Goal: Information Seeking & Learning: Learn about a topic

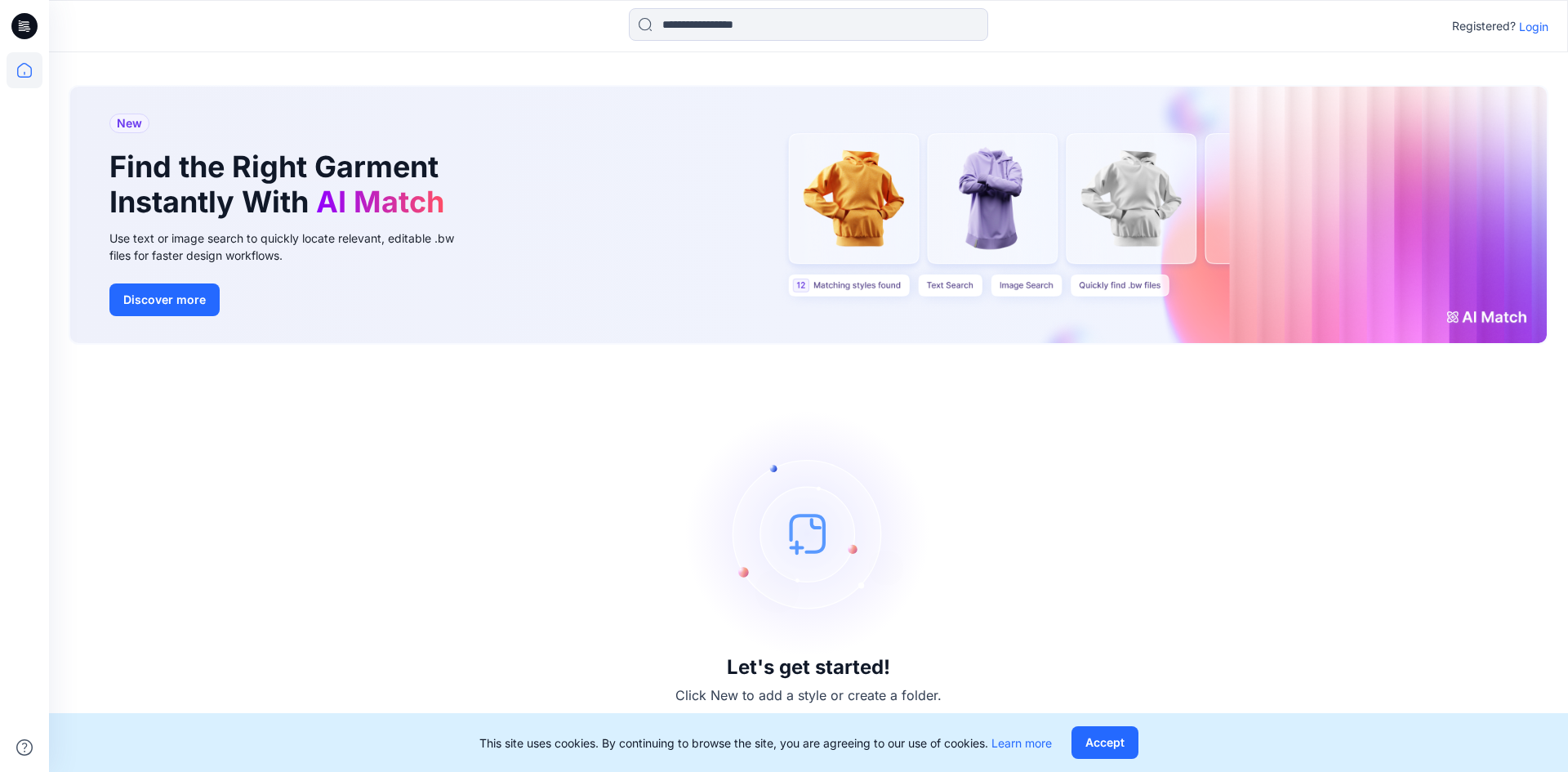
click at [1529, 27] on p "Login" at bounding box center [1534, 26] width 29 height 17
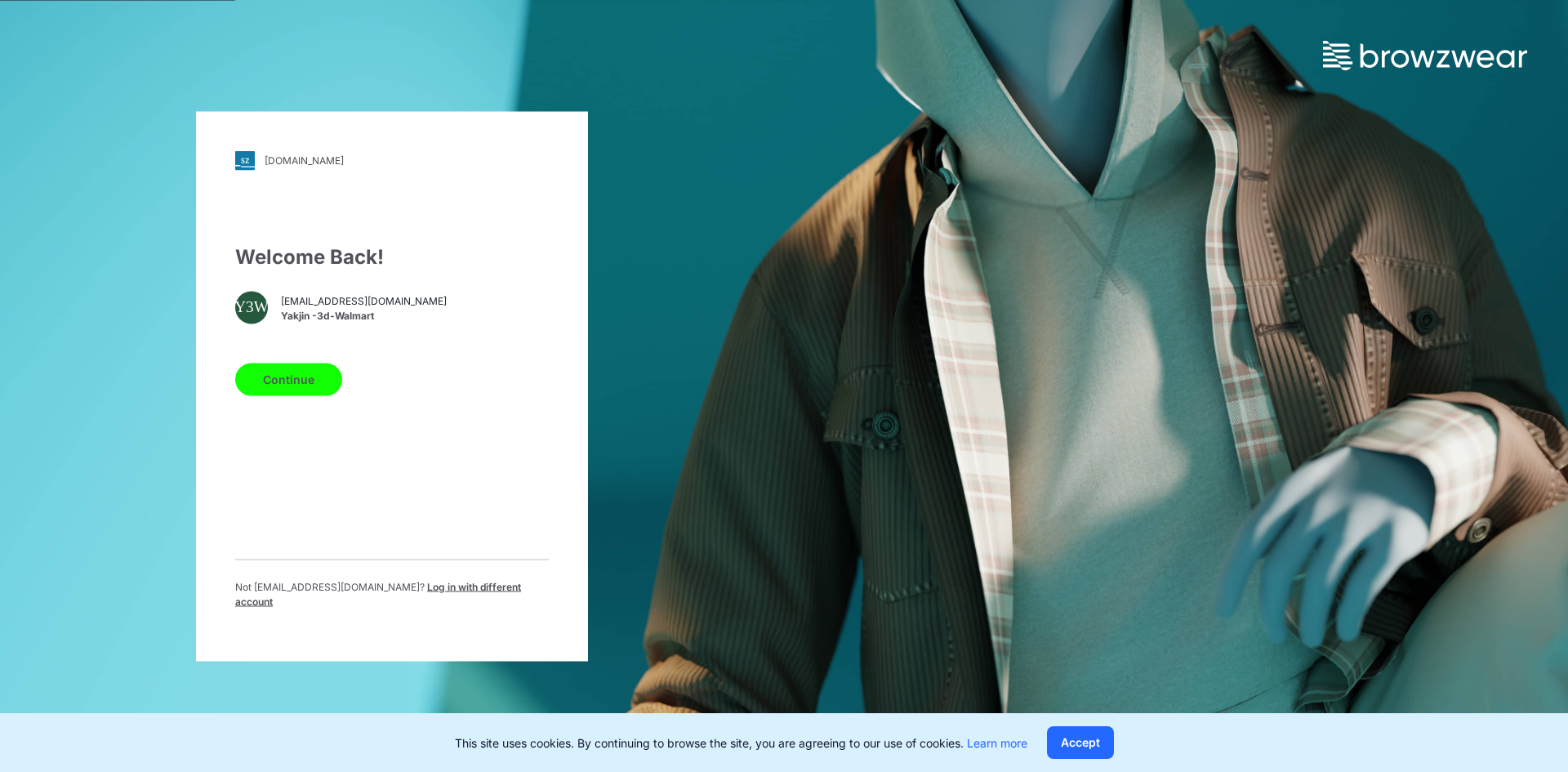
click at [296, 381] on button "Continue" at bounding box center [288, 379] width 107 height 33
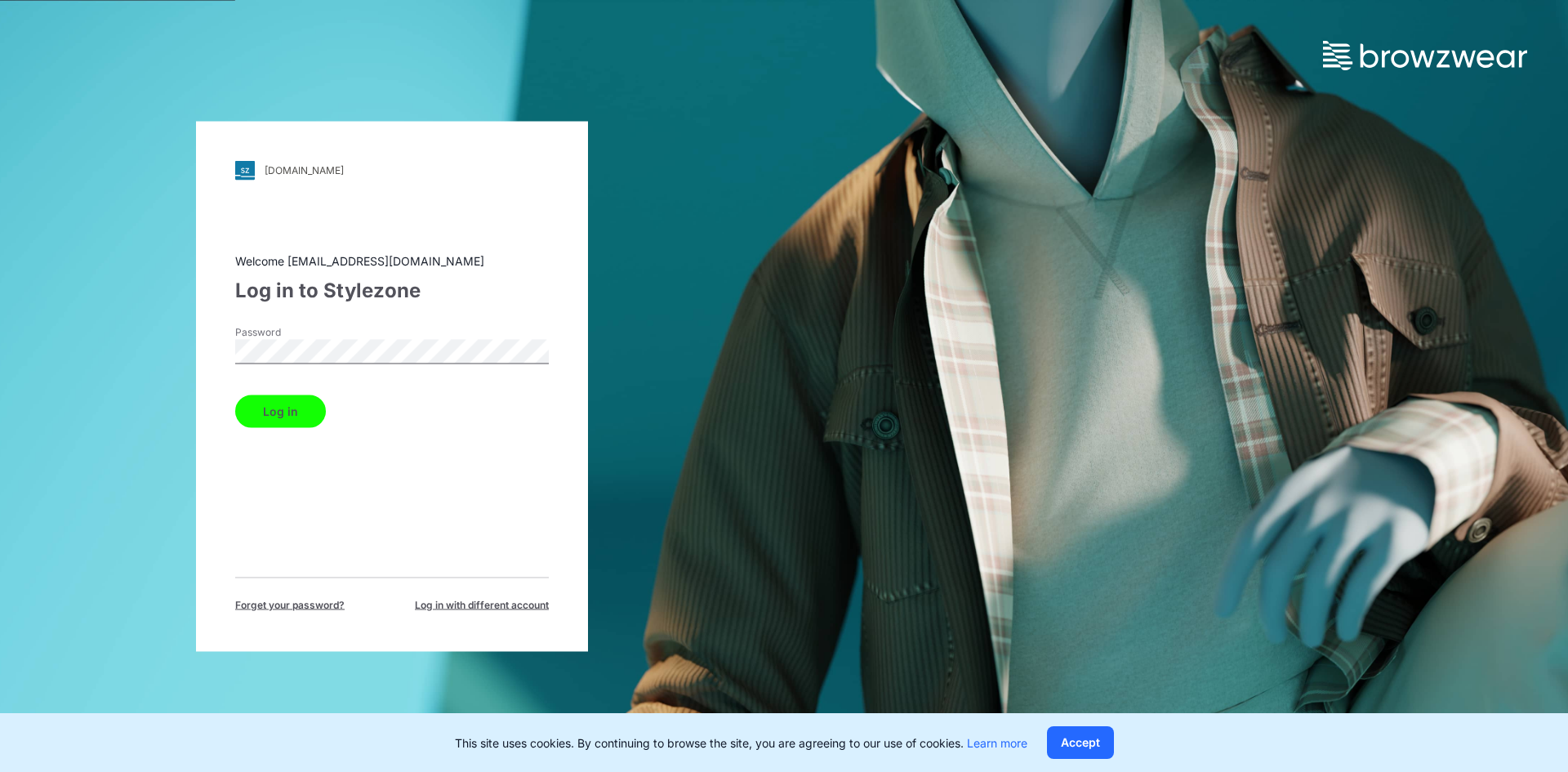
click at [290, 405] on button "Log in" at bounding box center [280, 411] width 91 height 33
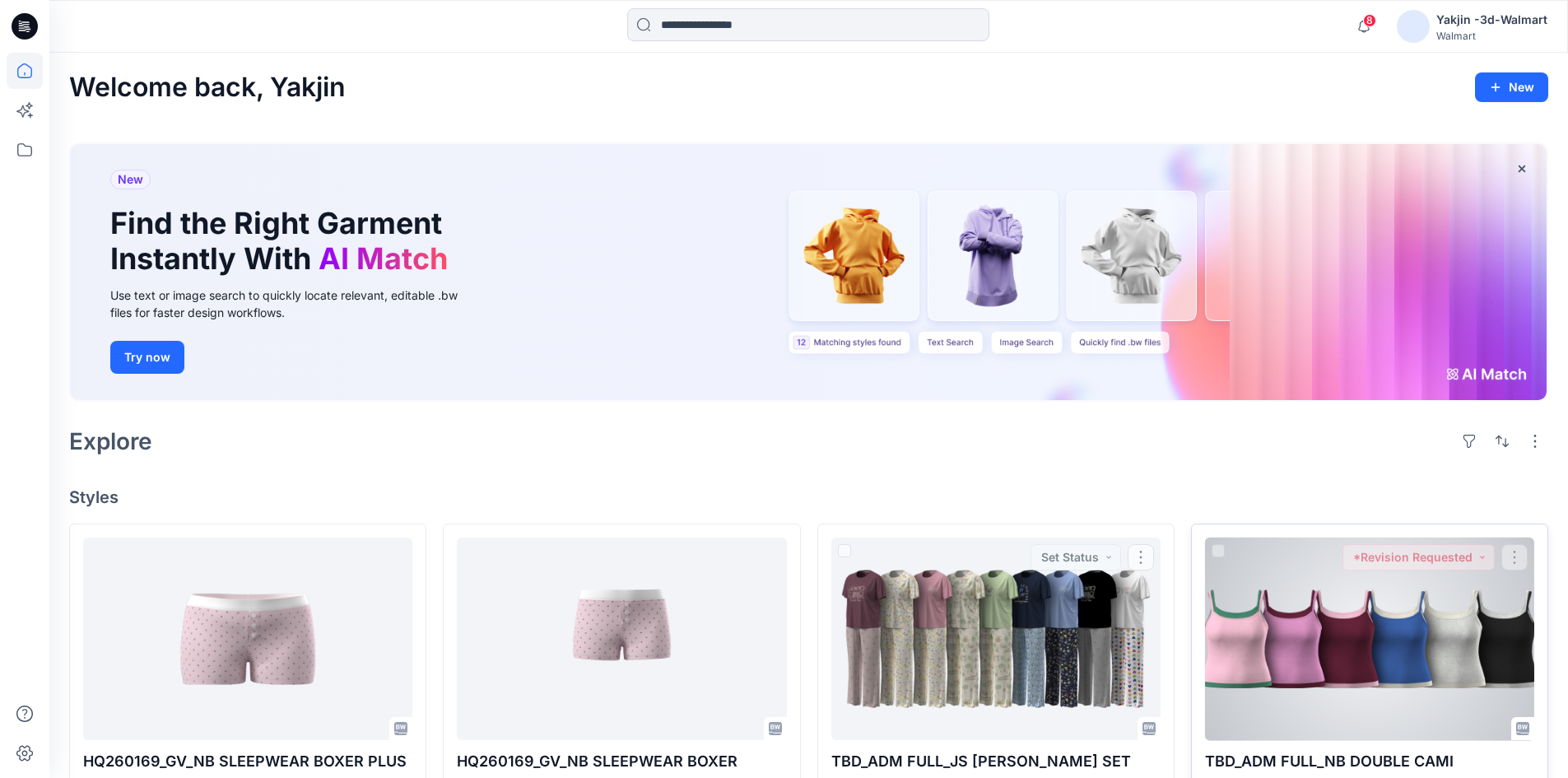
click at [1313, 685] on div at bounding box center [1370, 639] width 329 height 203
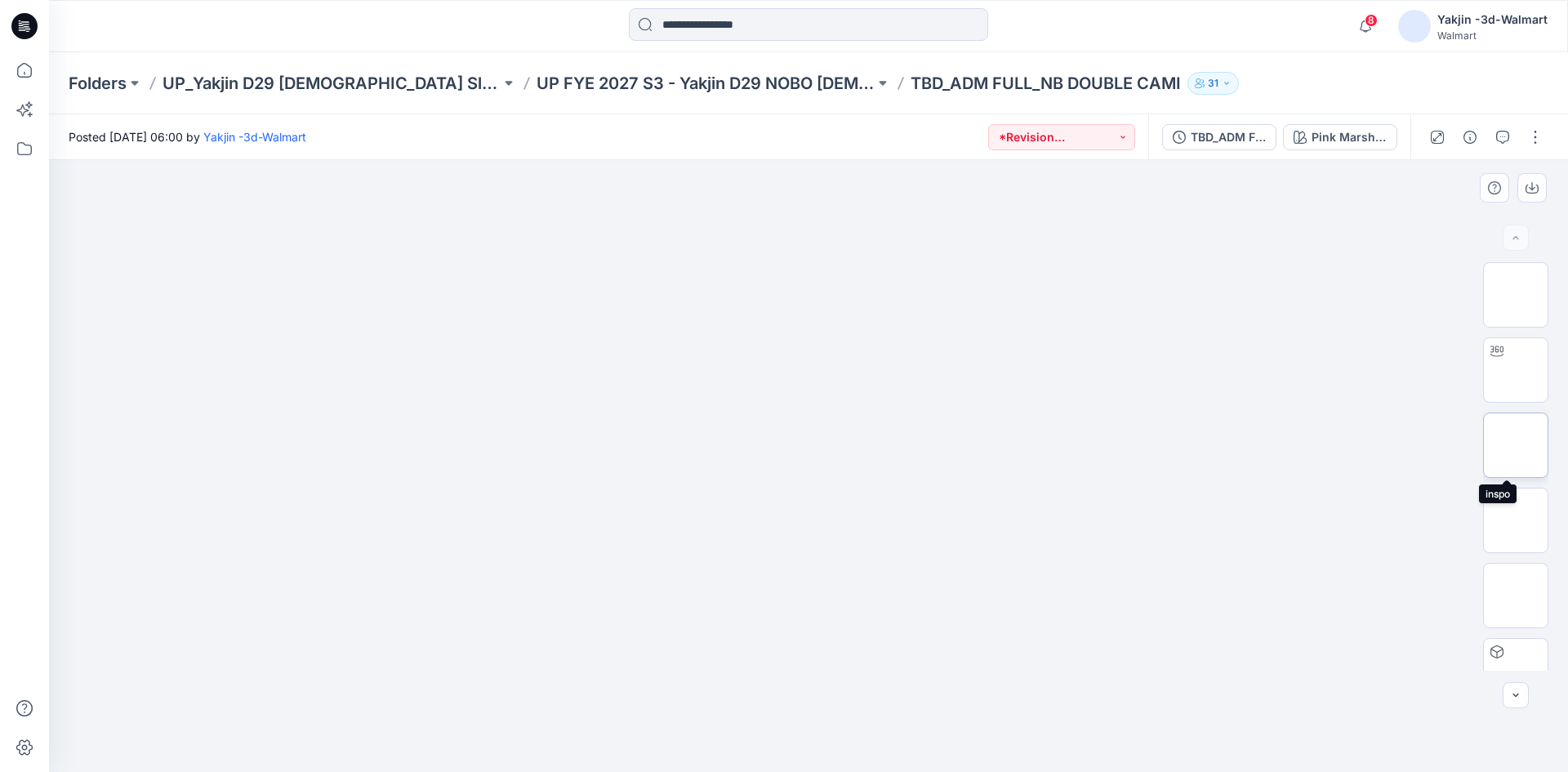
click at [1516, 445] on img at bounding box center [1516, 445] width 0 height 0
click at [1516, 520] on img at bounding box center [1516, 520] width 0 height 0
click at [999, 520] on div at bounding box center [808, 465] width 1519 height 612
click at [1516, 370] on img at bounding box center [1516, 370] width 0 height 0
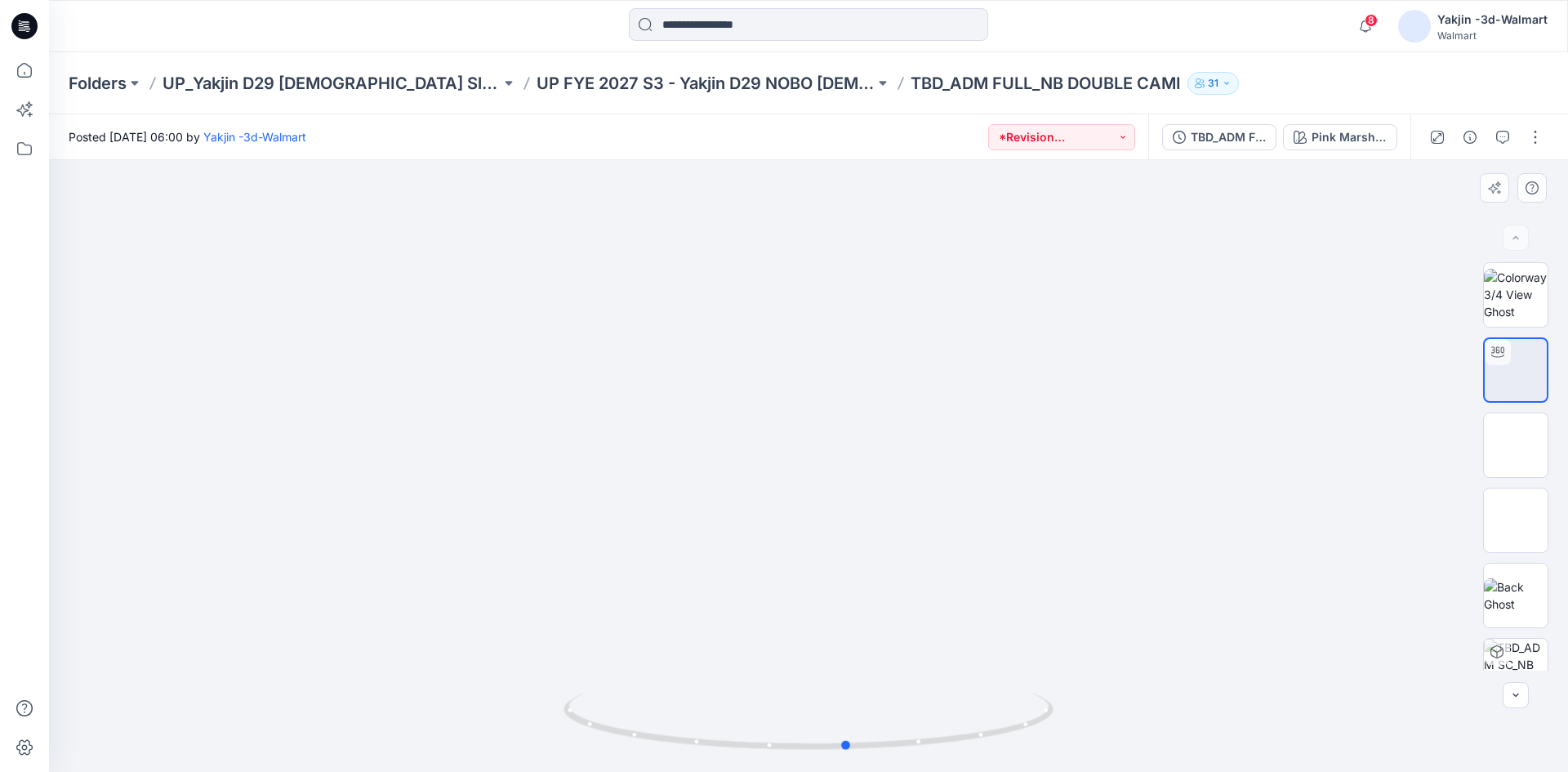
drag, startPoint x: 877, startPoint y: 753, endPoint x: 914, endPoint y: 756, distance: 37.1
click at [914, 756] on div at bounding box center [808, 730] width 490 height 81
click at [1231, 67] on div "Folders UP_Yakjin D29 Ladies Sleep UP FYE 2027 S3 - Yakjin D29 NOBO Ladies Slee…" at bounding box center [808, 83] width 1519 height 62
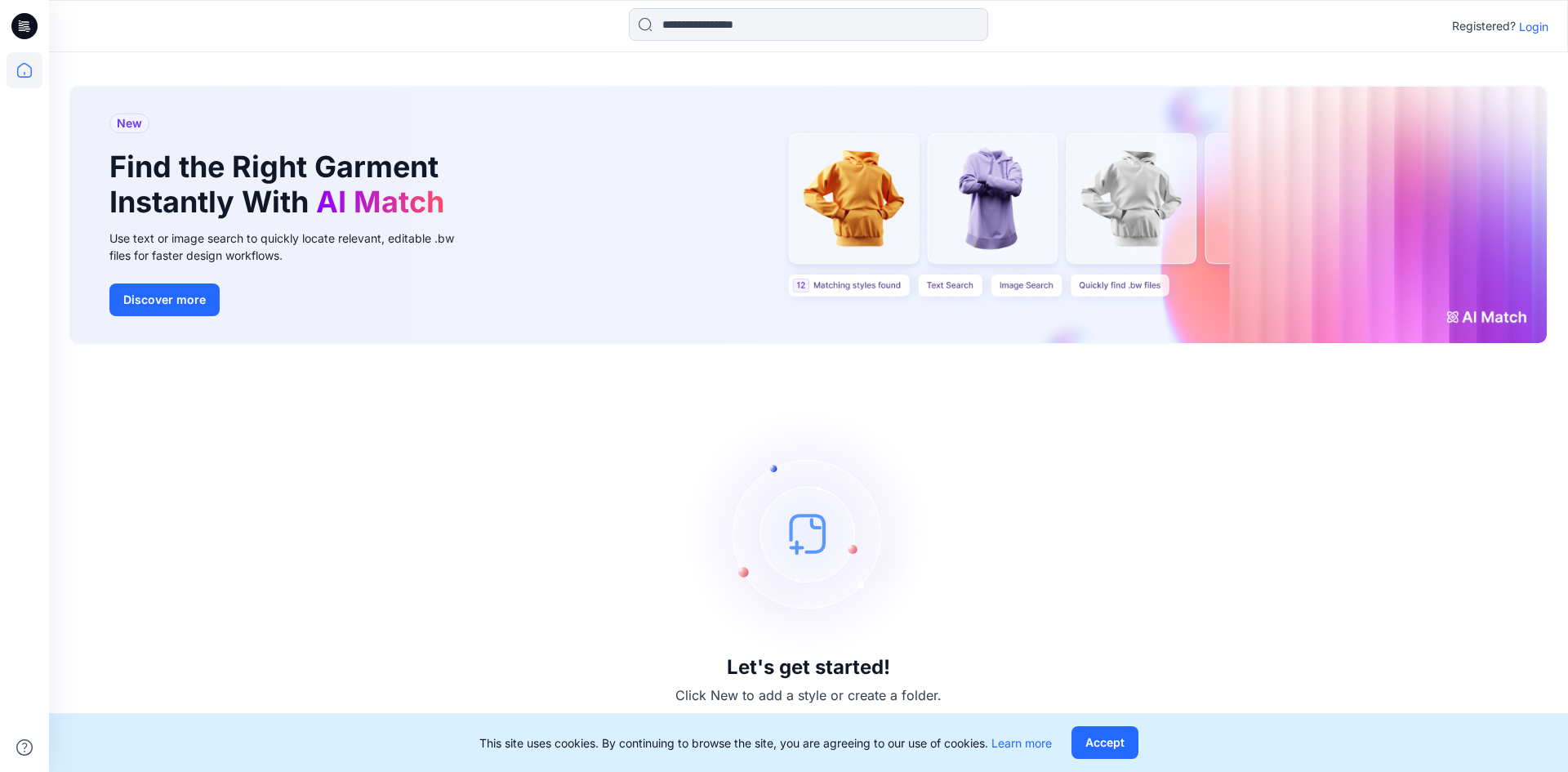
click at [1532, 30] on p "Login" at bounding box center [1534, 26] width 29 height 17
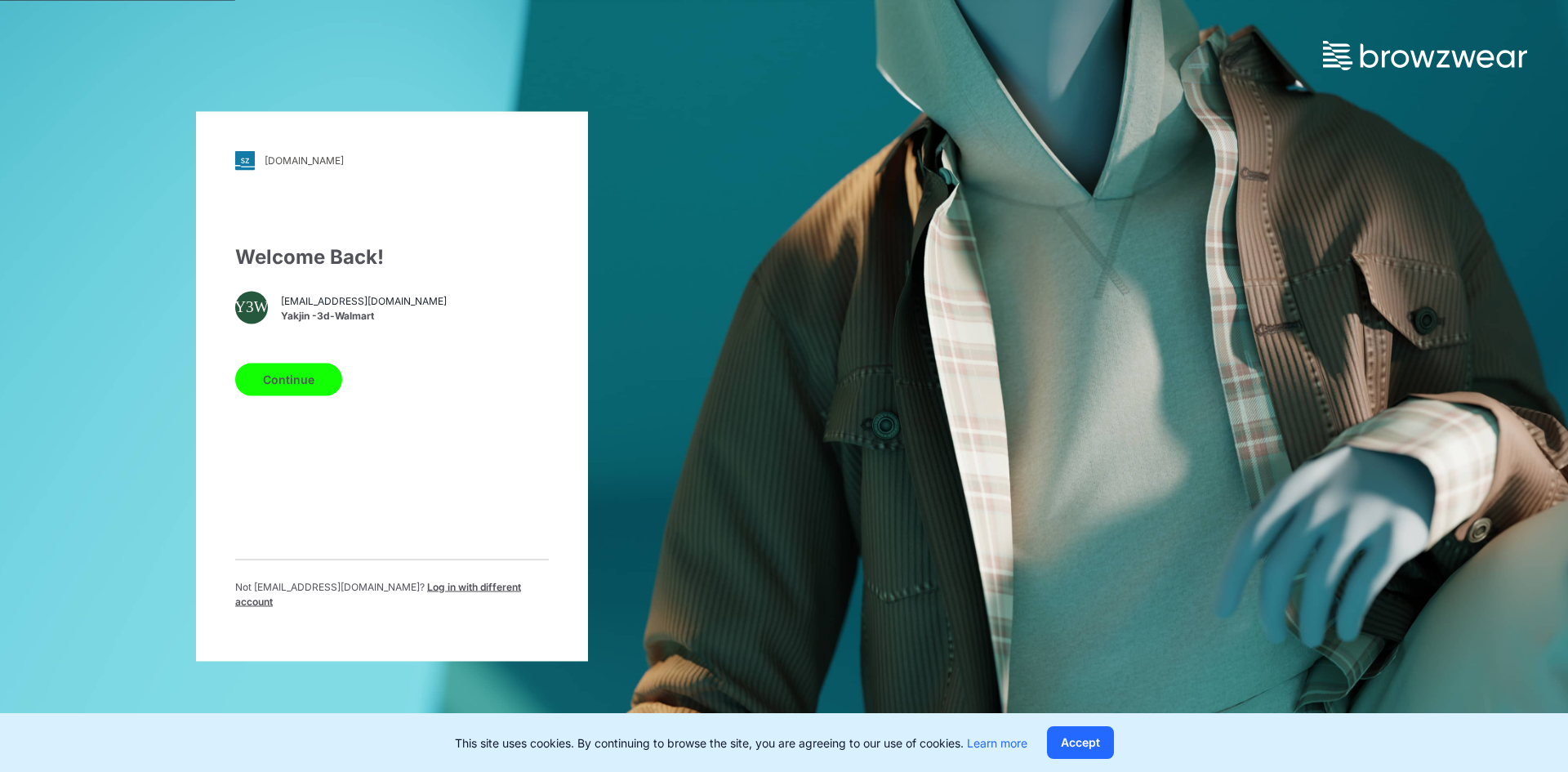
click at [292, 375] on button "Continue" at bounding box center [288, 379] width 107 height 33
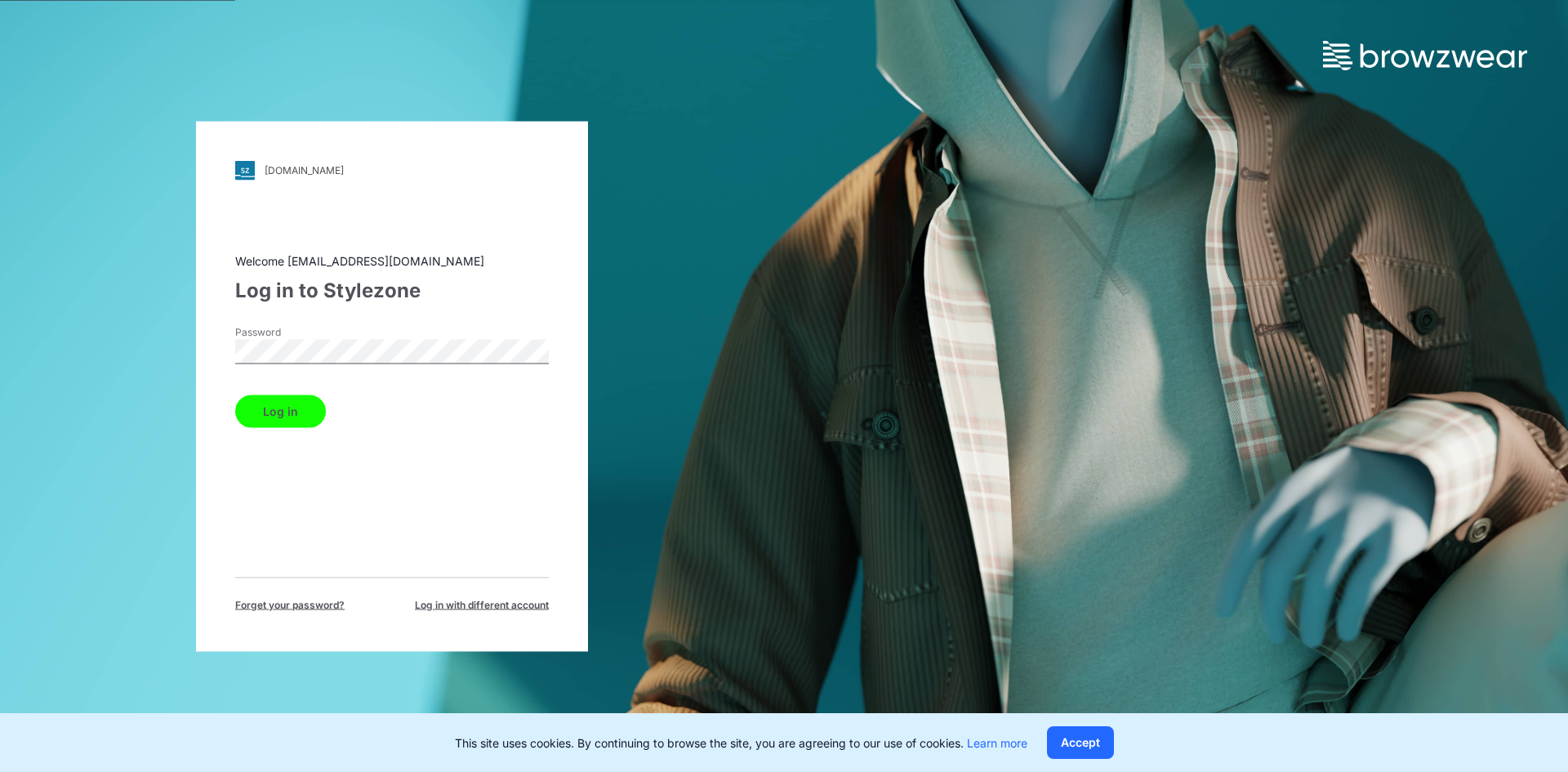
click at [290, 413] on button "Log in" at bounding box center [280, 411] width 91 height 33
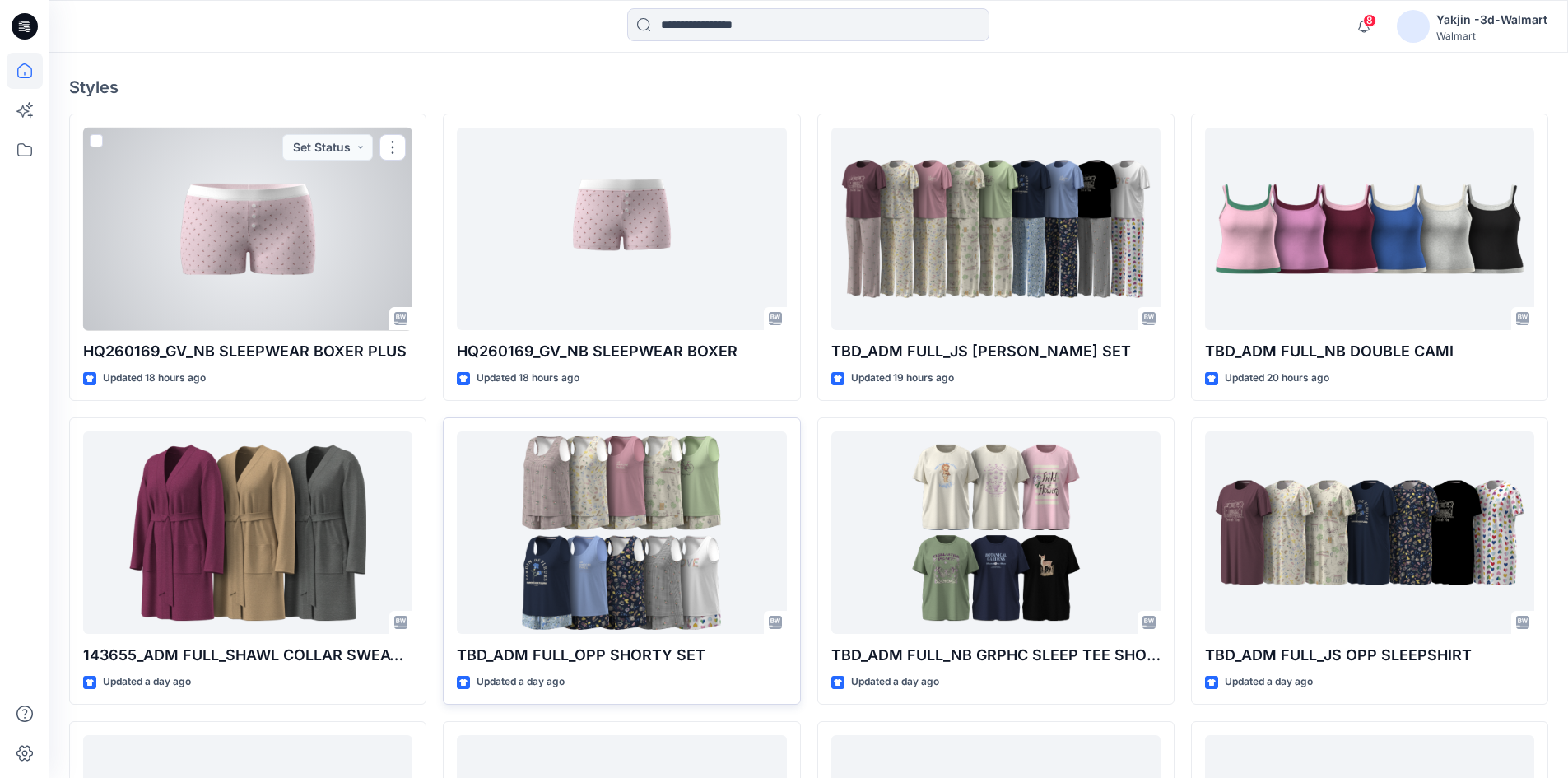
scroll to position [411, 0]
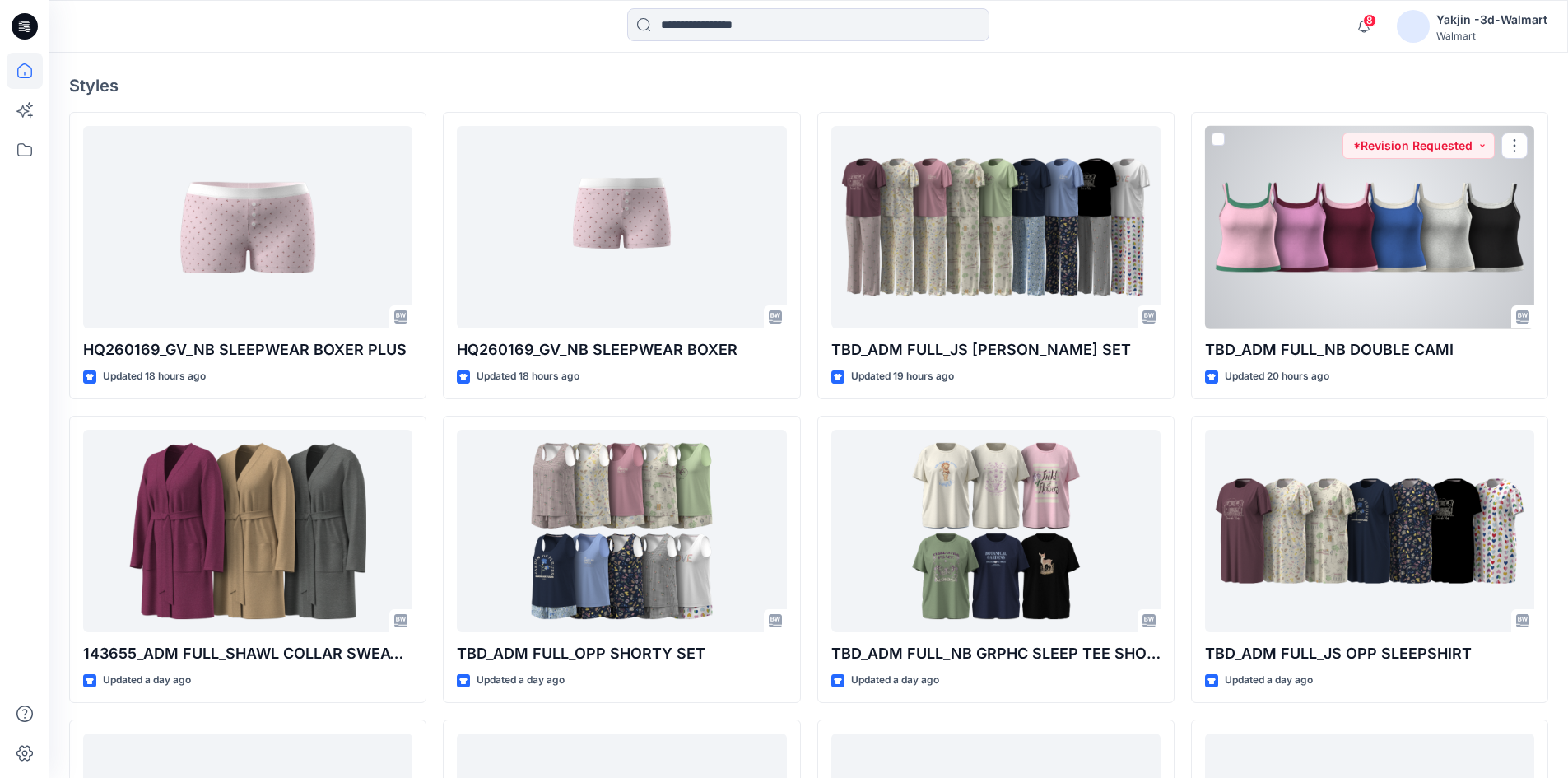
click at [1323, 256] on div at bounding box center [1370, 227] width 329 height 203
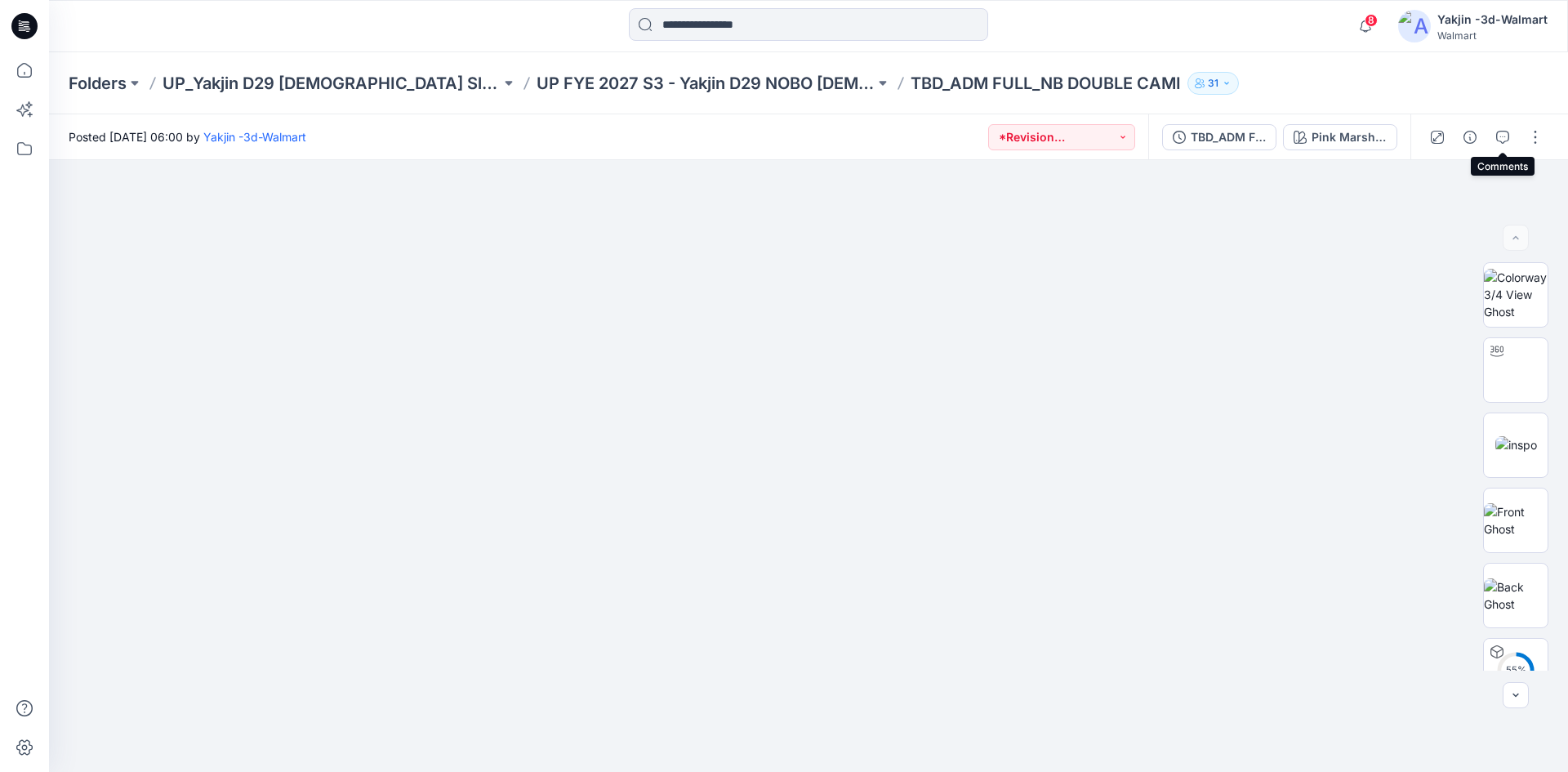
click at [1504, 141] on icon "button" at bounding box center [1503, 137] width 13 height 13
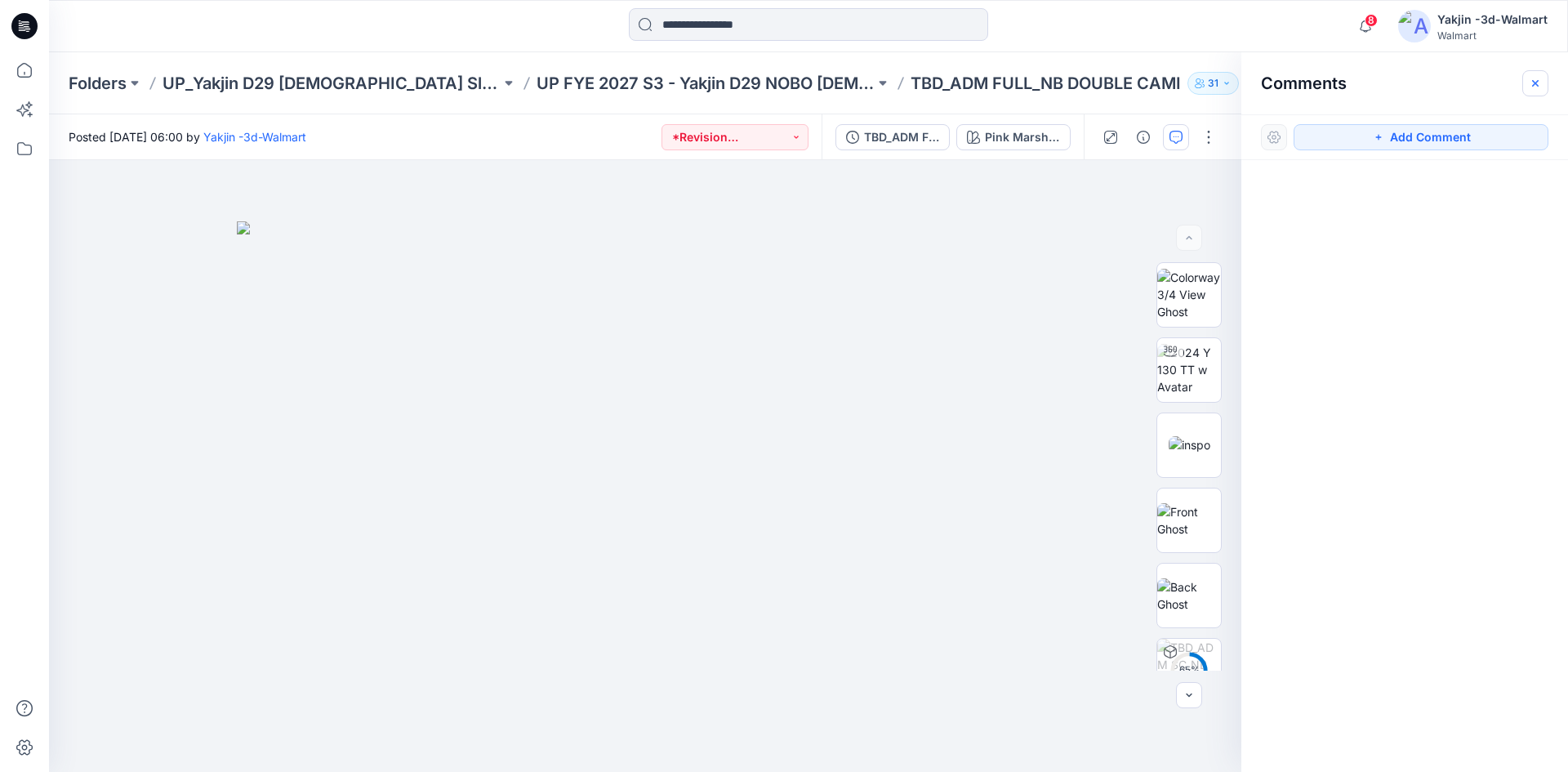
click at [1542, 80] on button "button" at bounding box center [1536, 84] width 27 height 26
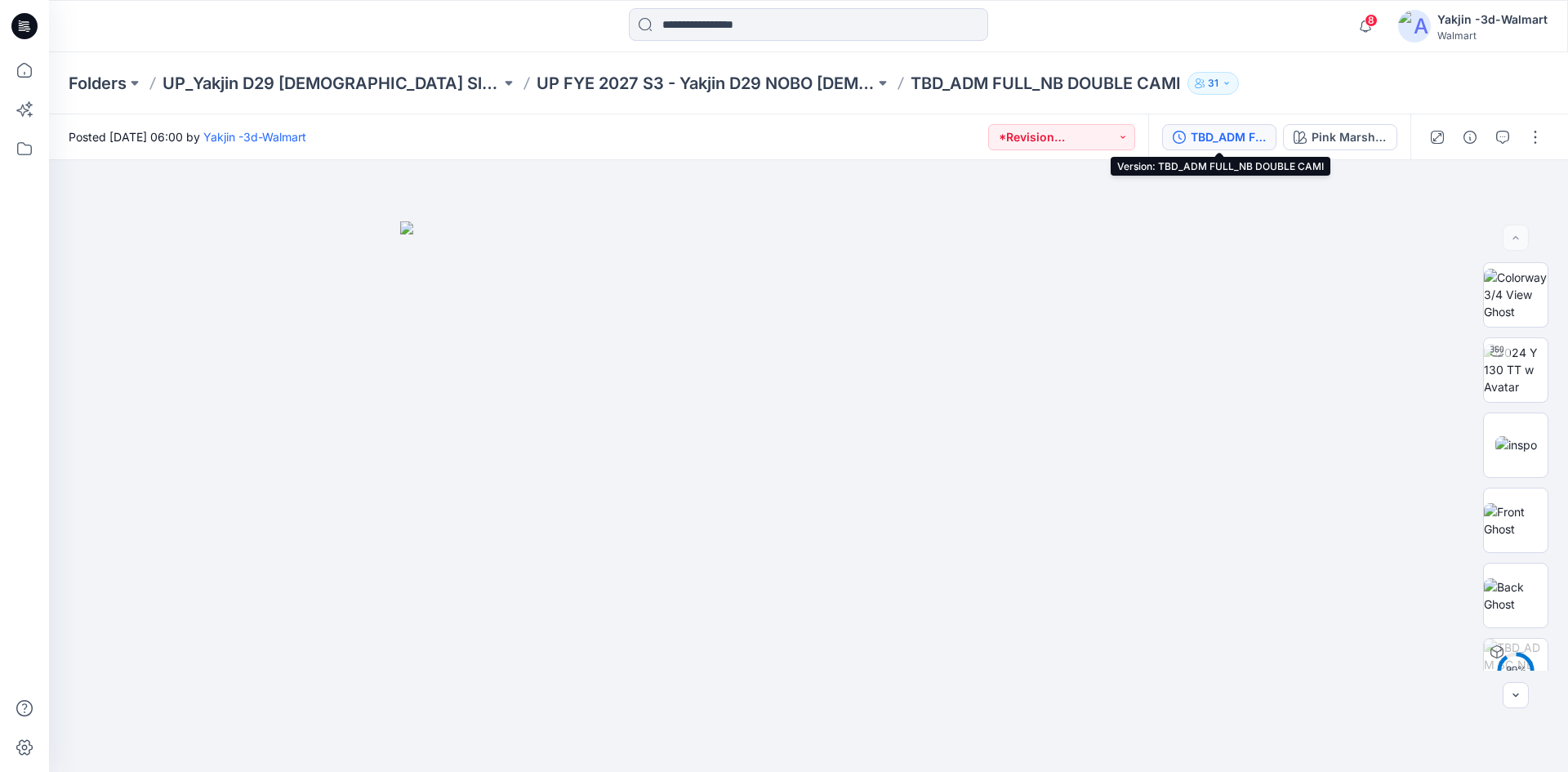
click at [1216, 135] on div "TBD_ADM FULL_NB DOUBLE CAMI" at bounding box center [1228, 137] width 75 height 18
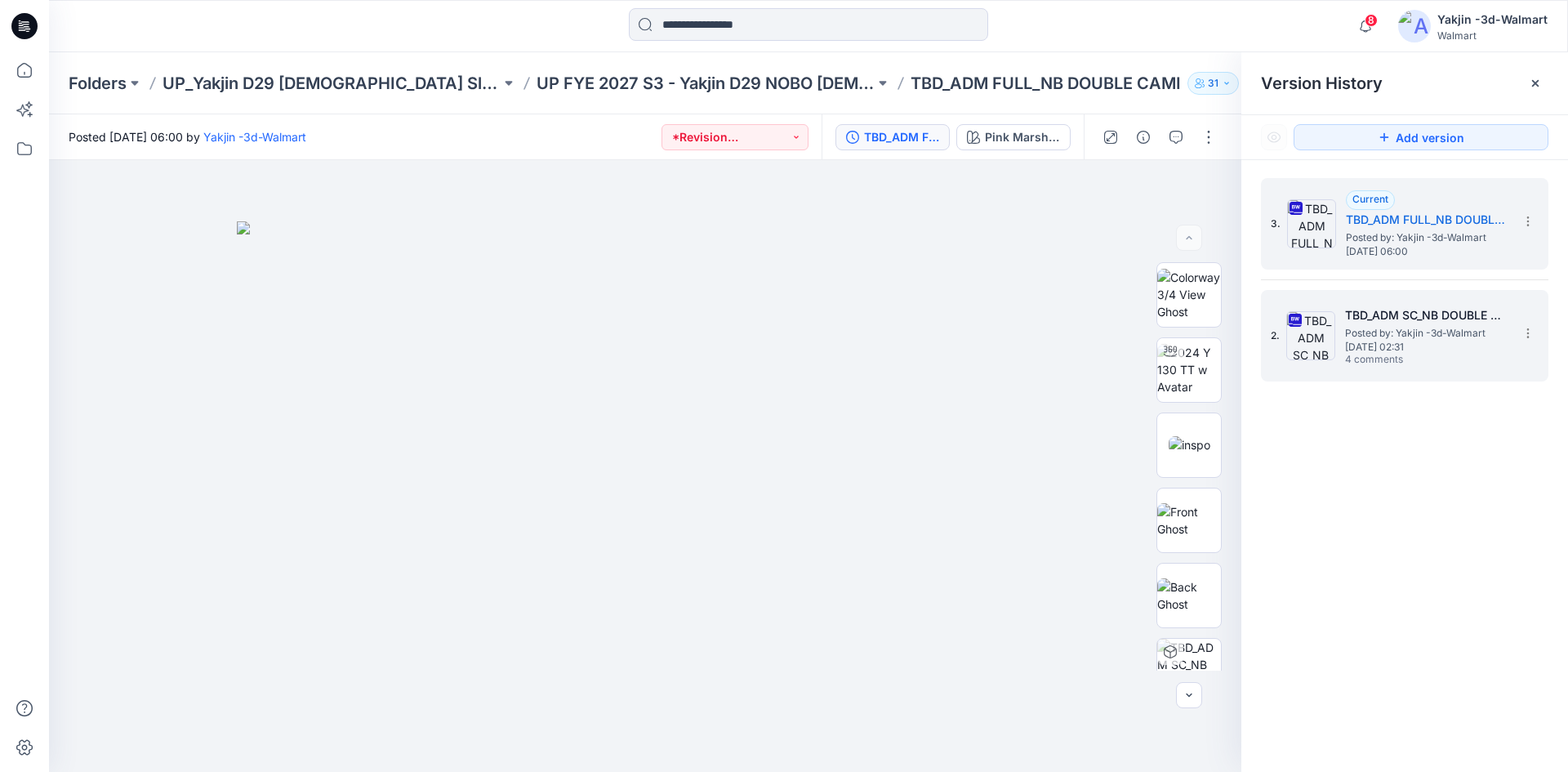
click at [1401, 347] on span "[DATE] 02:31" at bounding box center [1427, 346] width 163 height 11
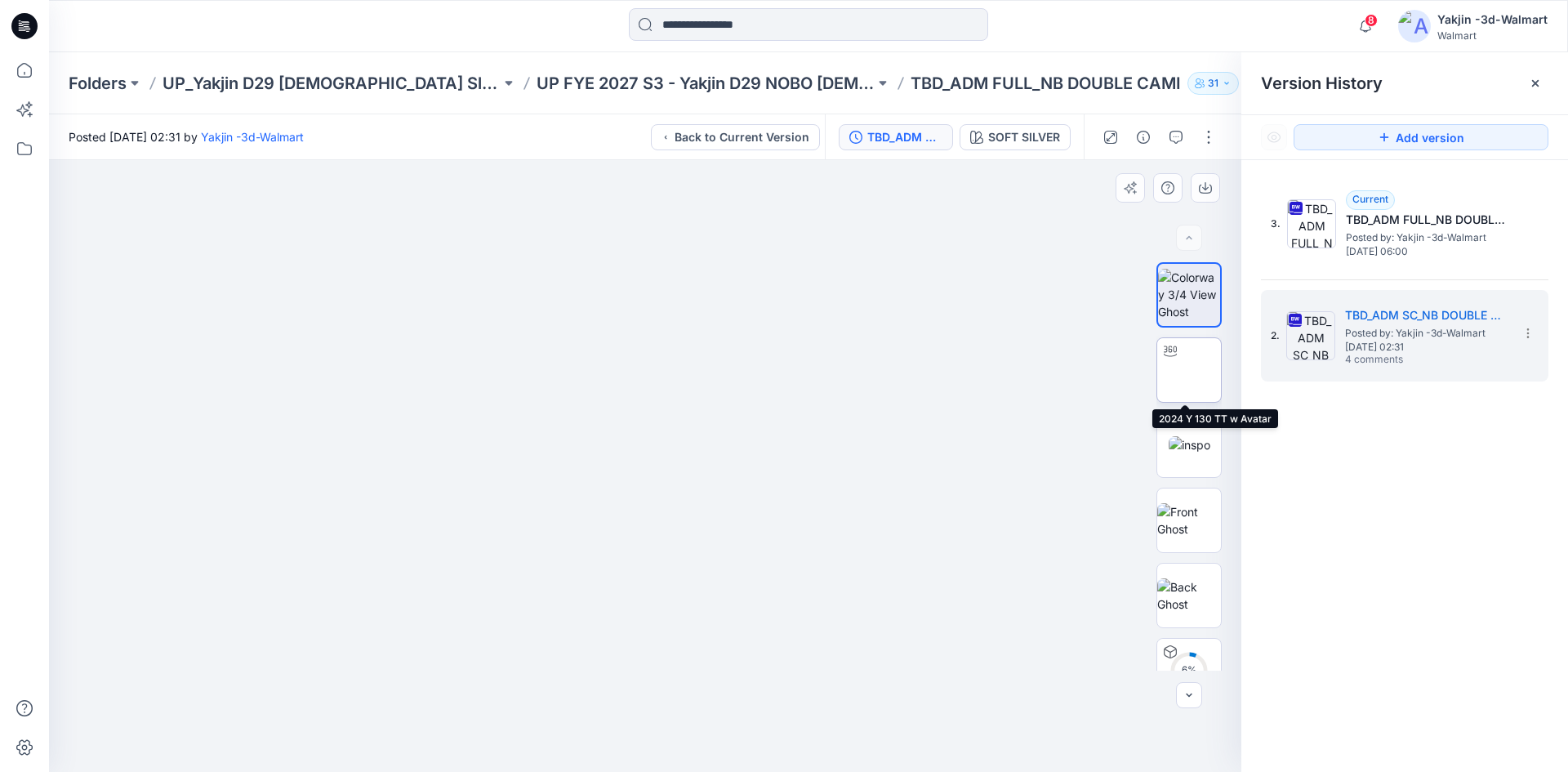
click at [1187, 379] on img at bounding box center [1189, 369] width 64 height 51
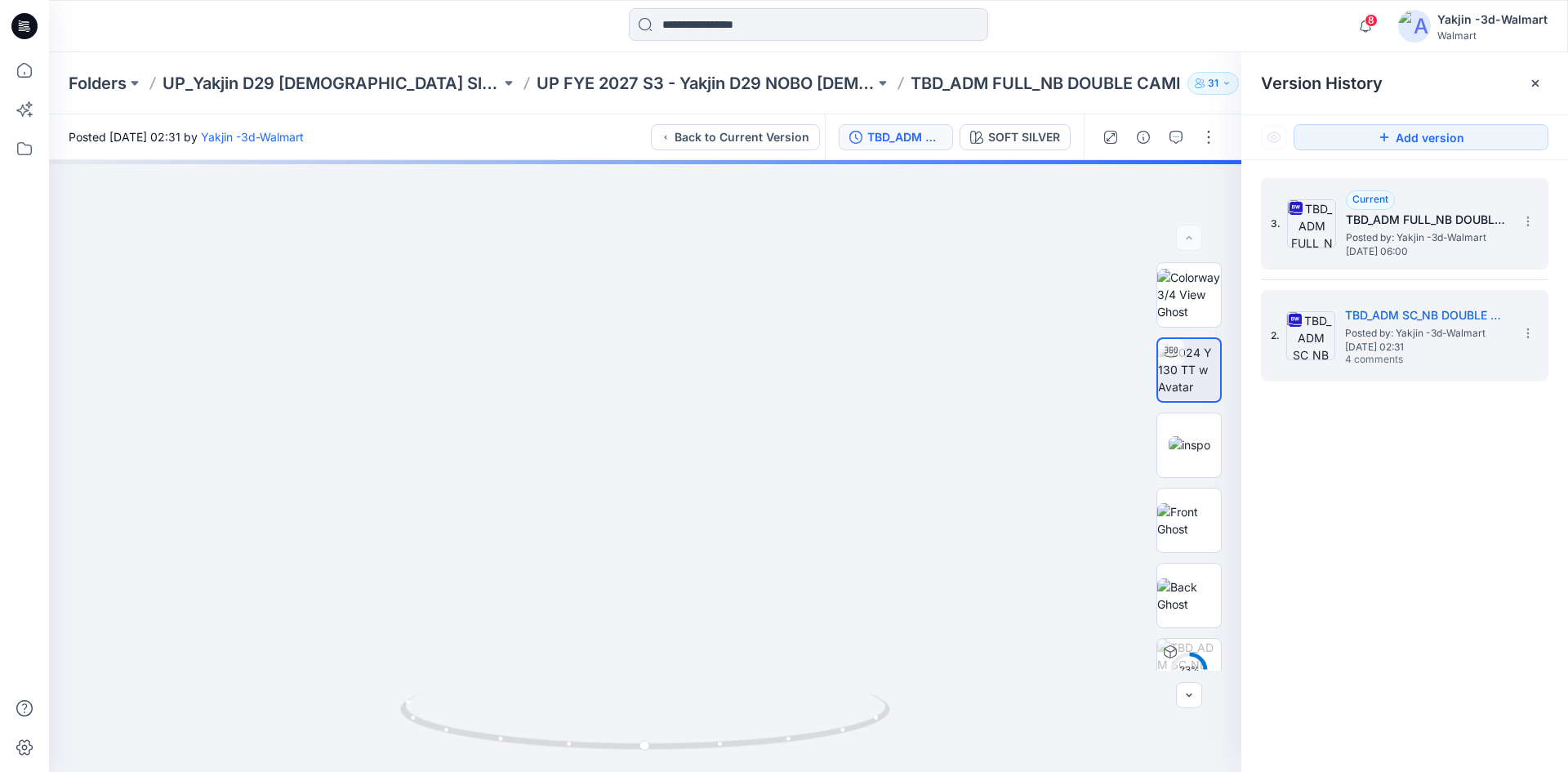
click at [1301, 238] on img at bounding box center [1311, 223] width 49 height 49
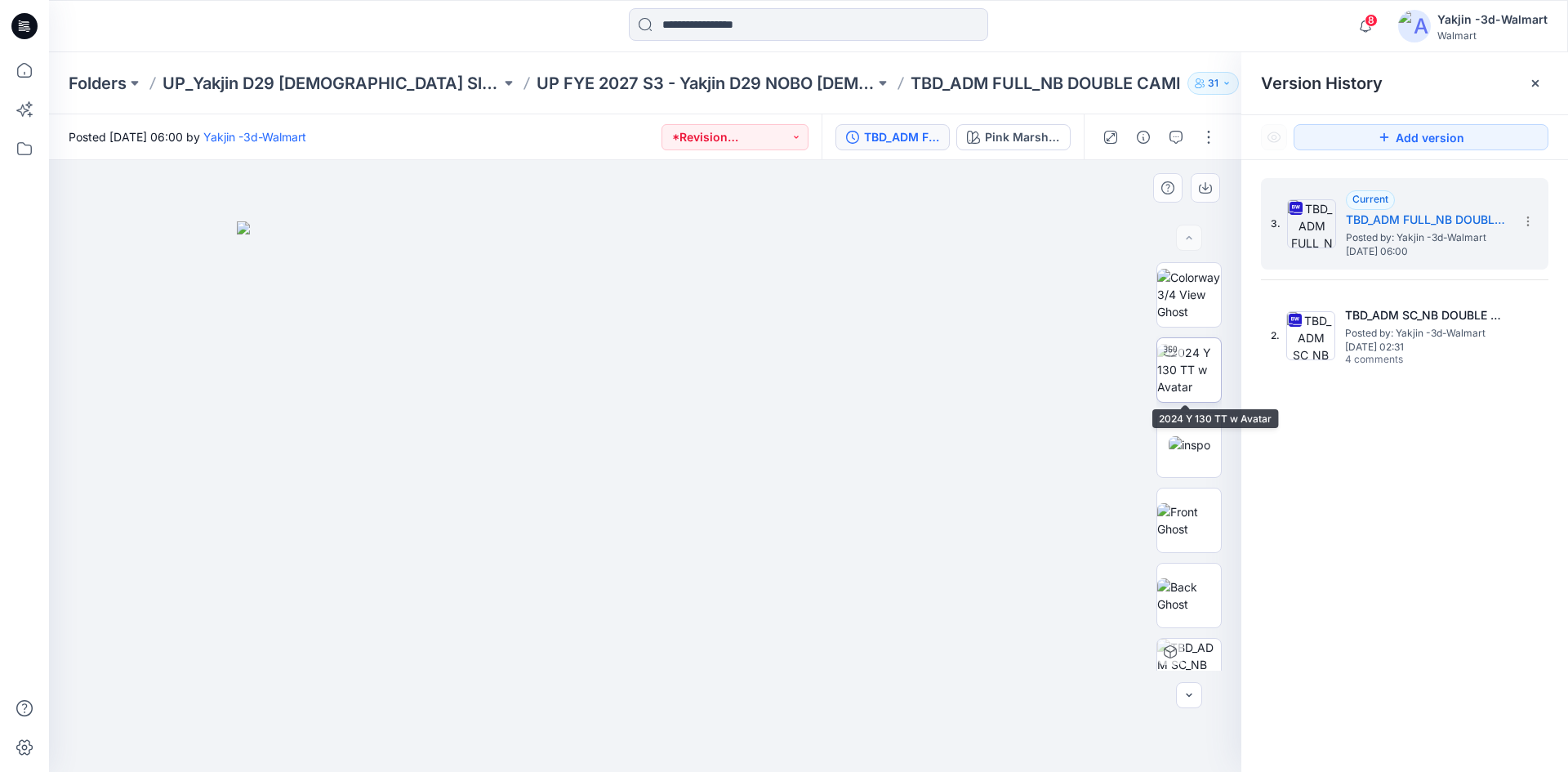
click at [1193, 367] on img at bounding box center [1189, 369] width 64 height 51
click at [1539, 87] on icon at bounding box center [1535, 83] width 13 height 13
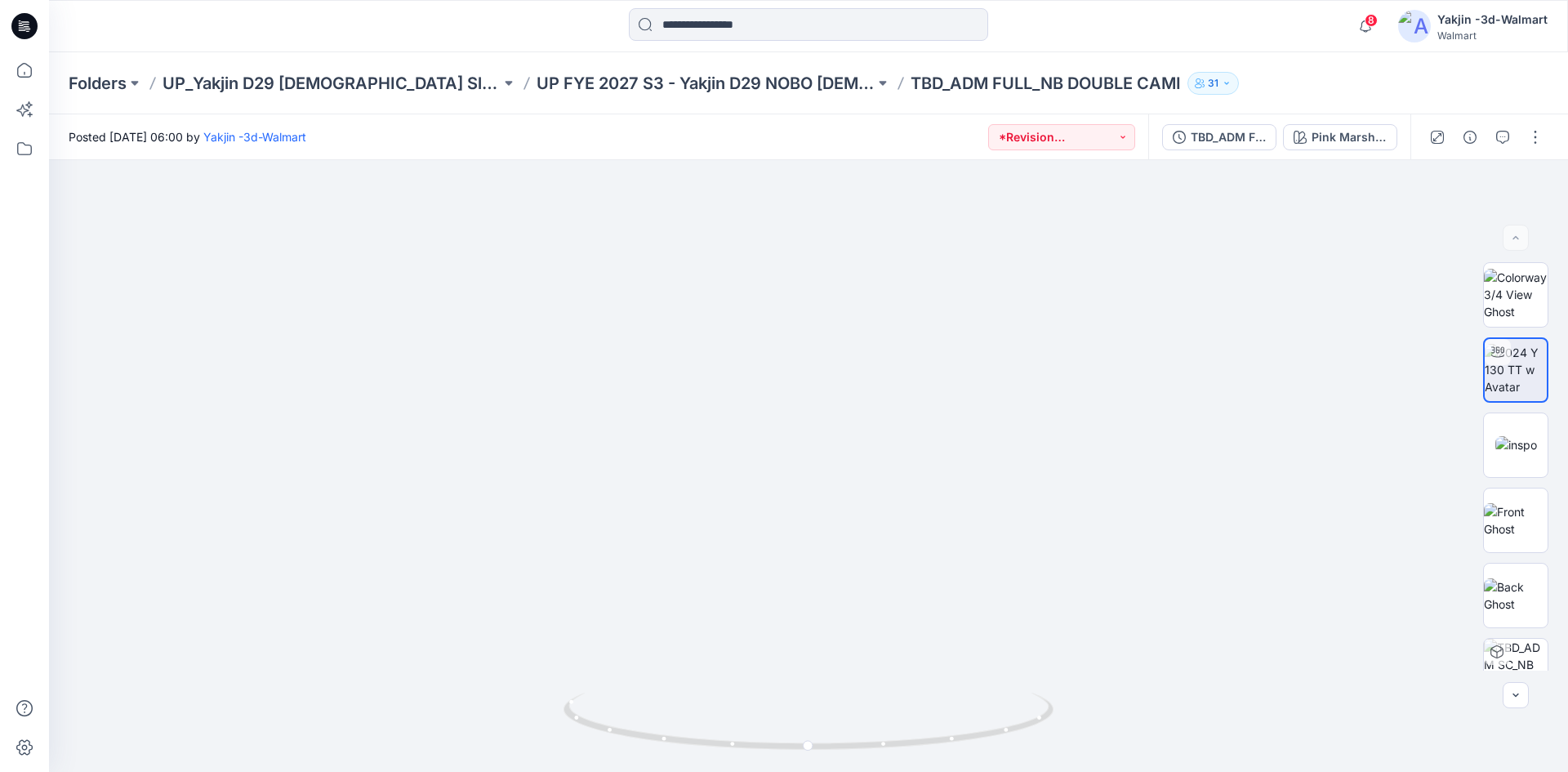
click at [1126, 21] on div at bounding box center [808, 26] width 760 height 36
click at [1355, 135] on div "Pink Marshmallow_Green Lily" at bounding box center [1349, 137] width 75 height 18
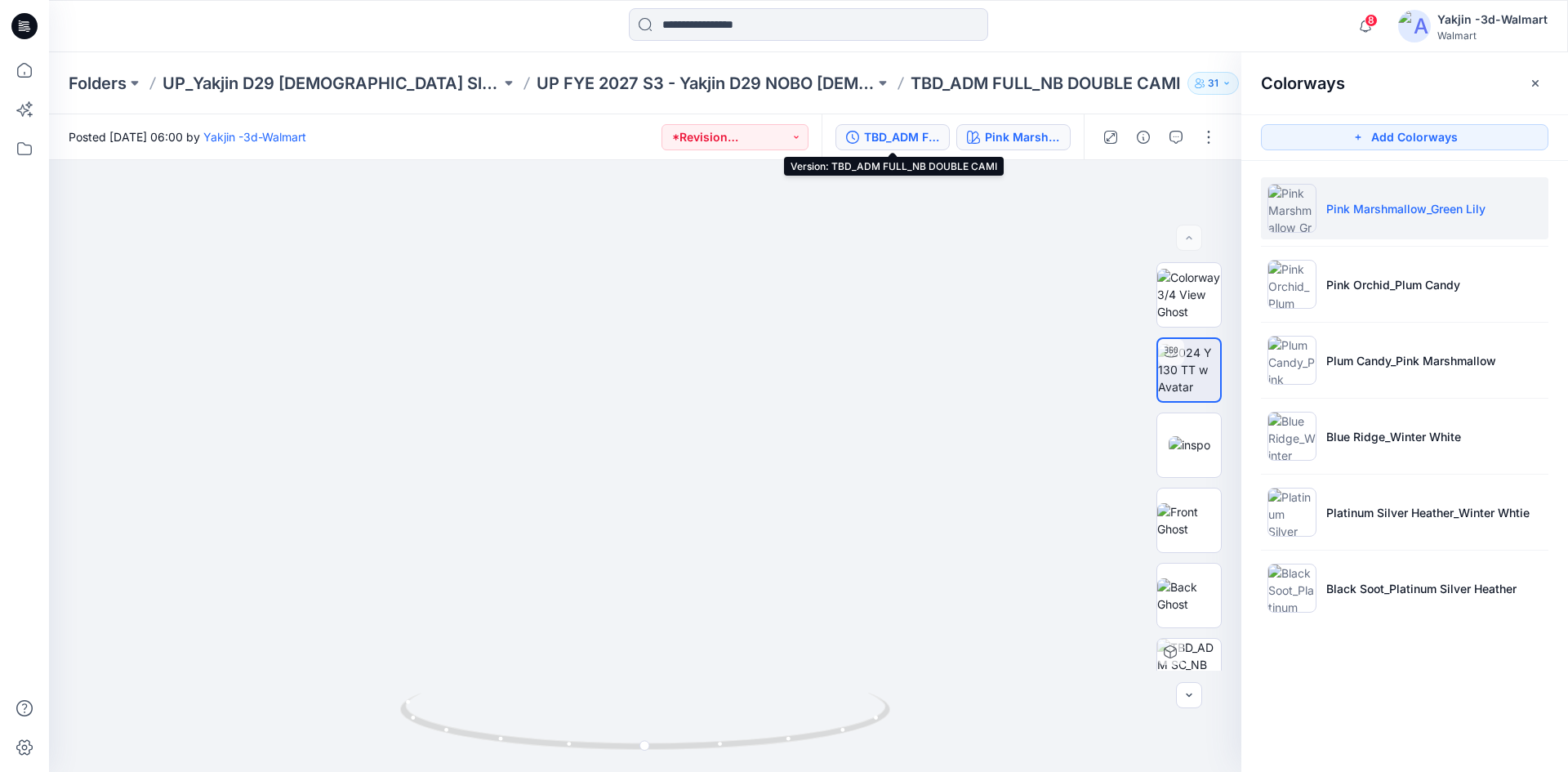
click at [889, 134] on div "TBD_ADM FULL_NB DOUBLE CAMI" at bounding box center [901, 137] width 75 height 18
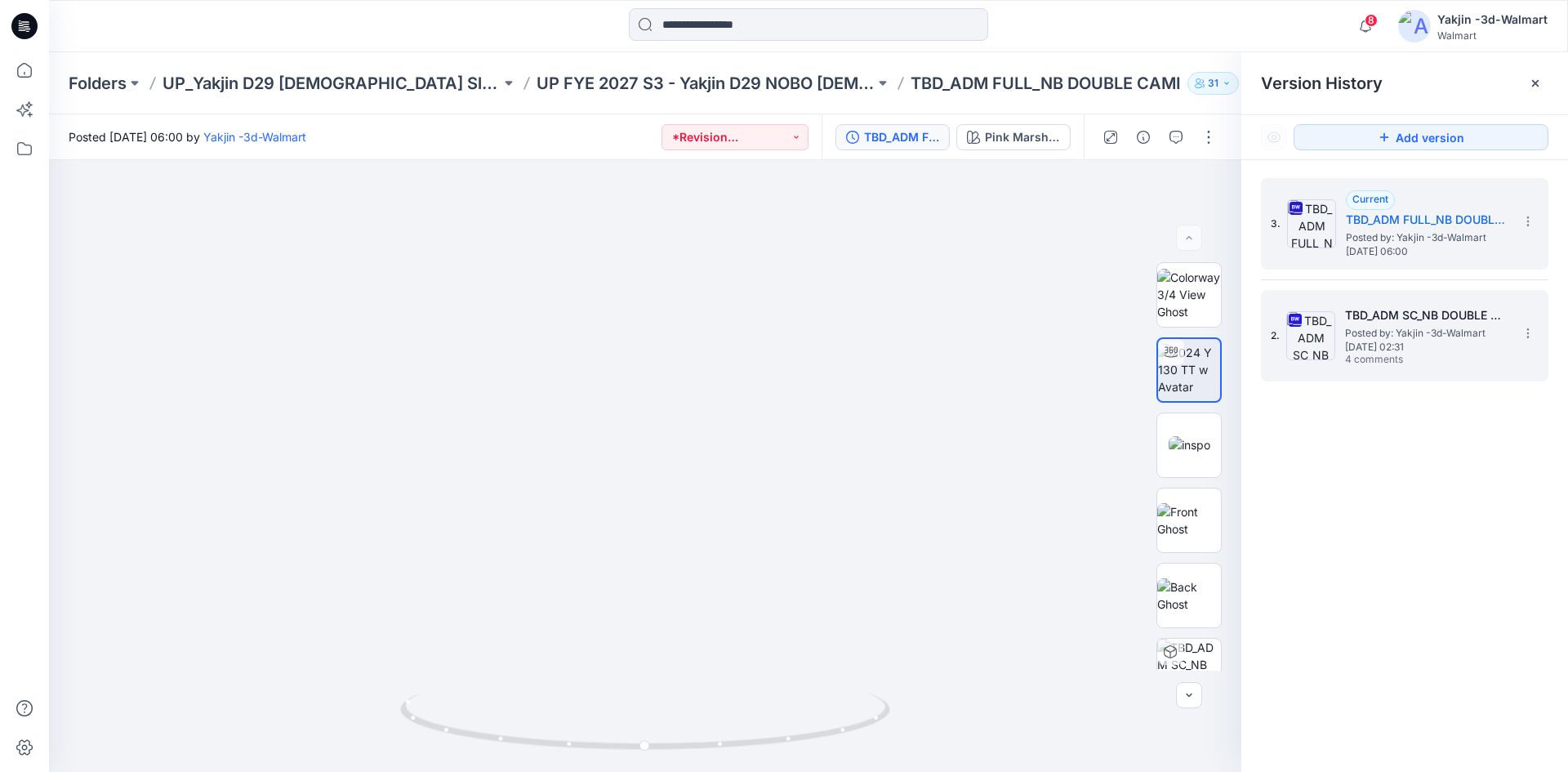
click at [1421, 326] on span "Posted by: Yakjin -3d-Walmart" at bounding box center [1427, 333] width 163 height 16
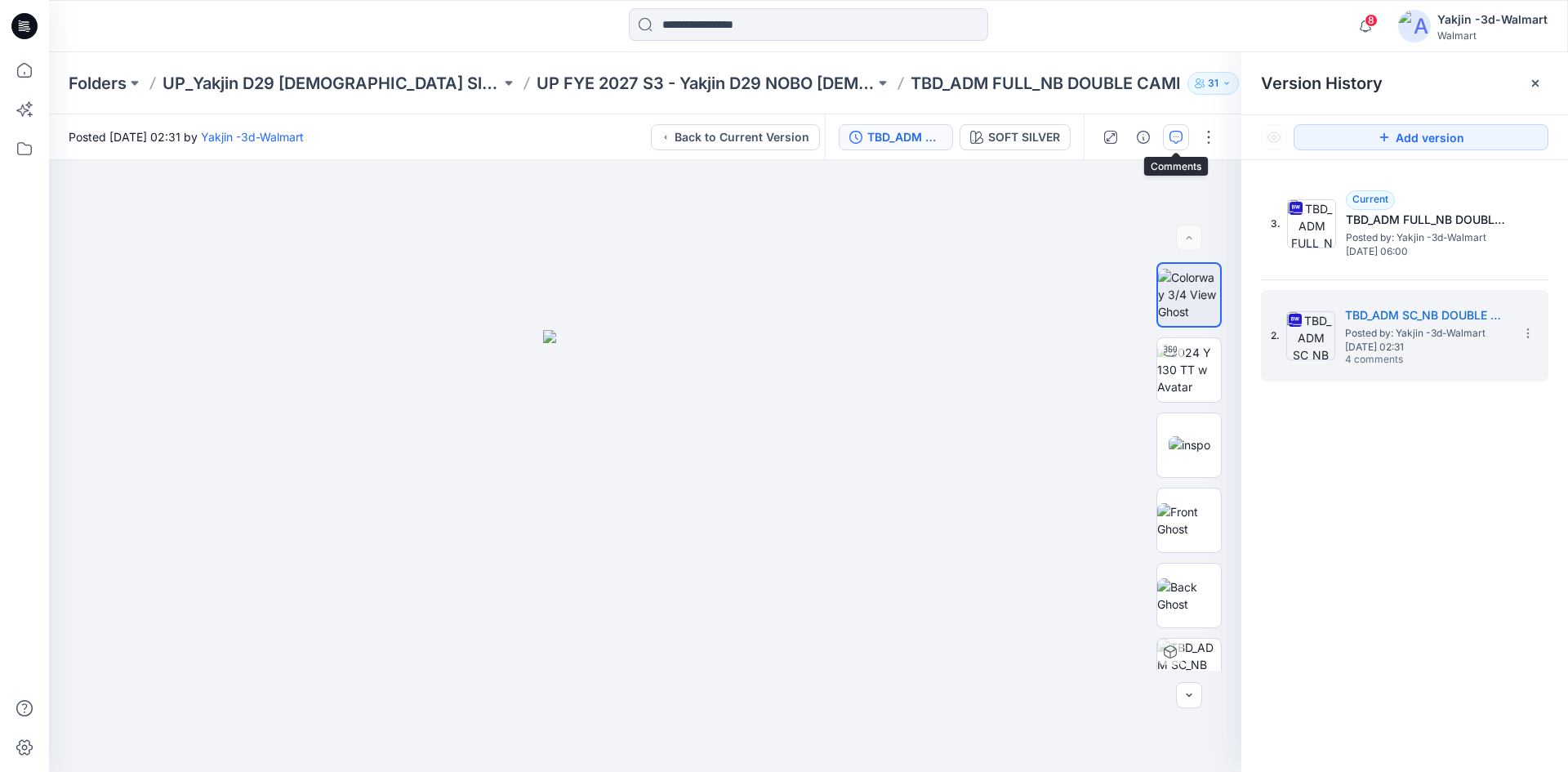
click at [1178, 145] on button "button" at bounding box center [1177, 138] width 27 height 26
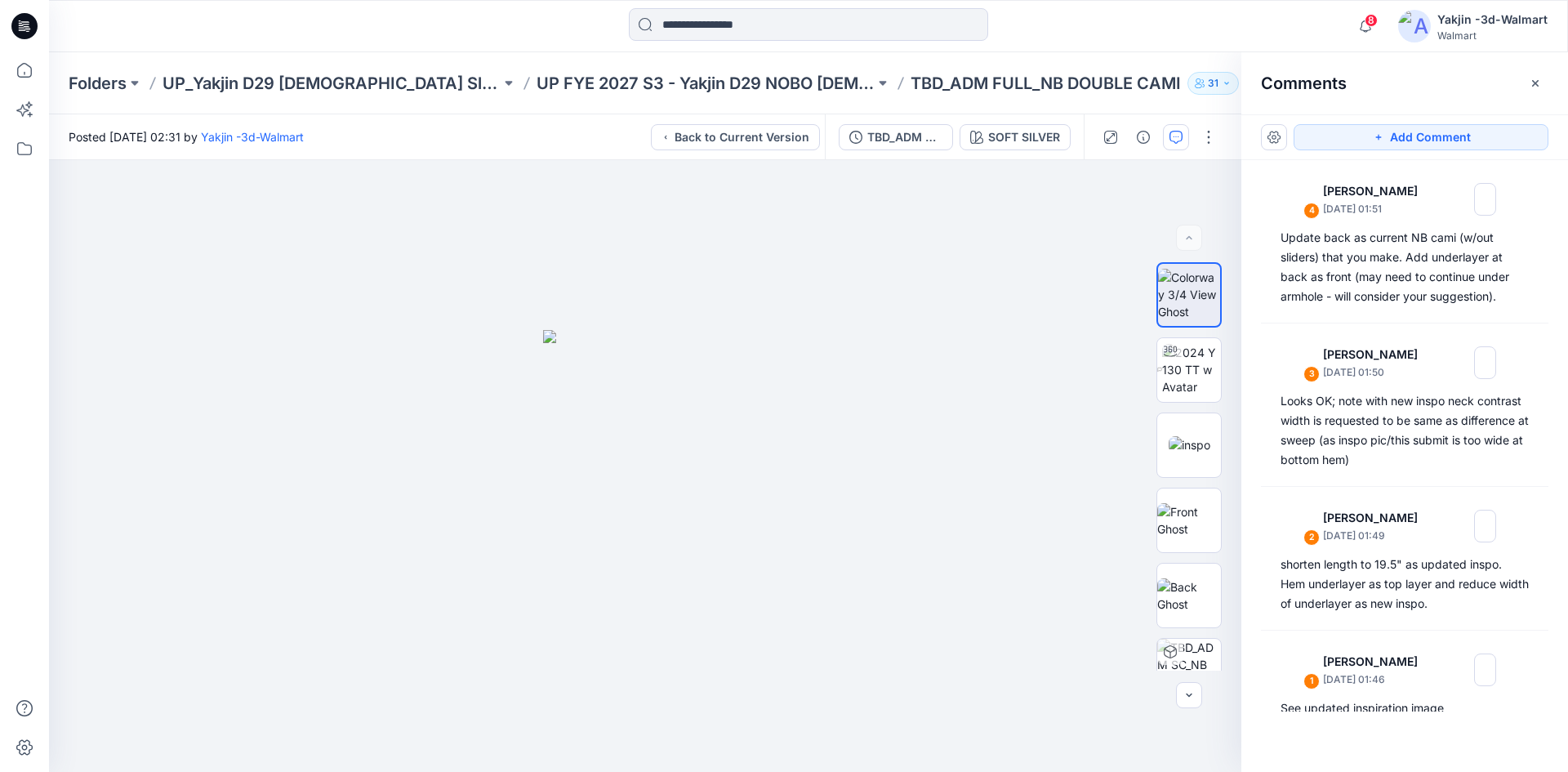
scroll to position [23, 0]
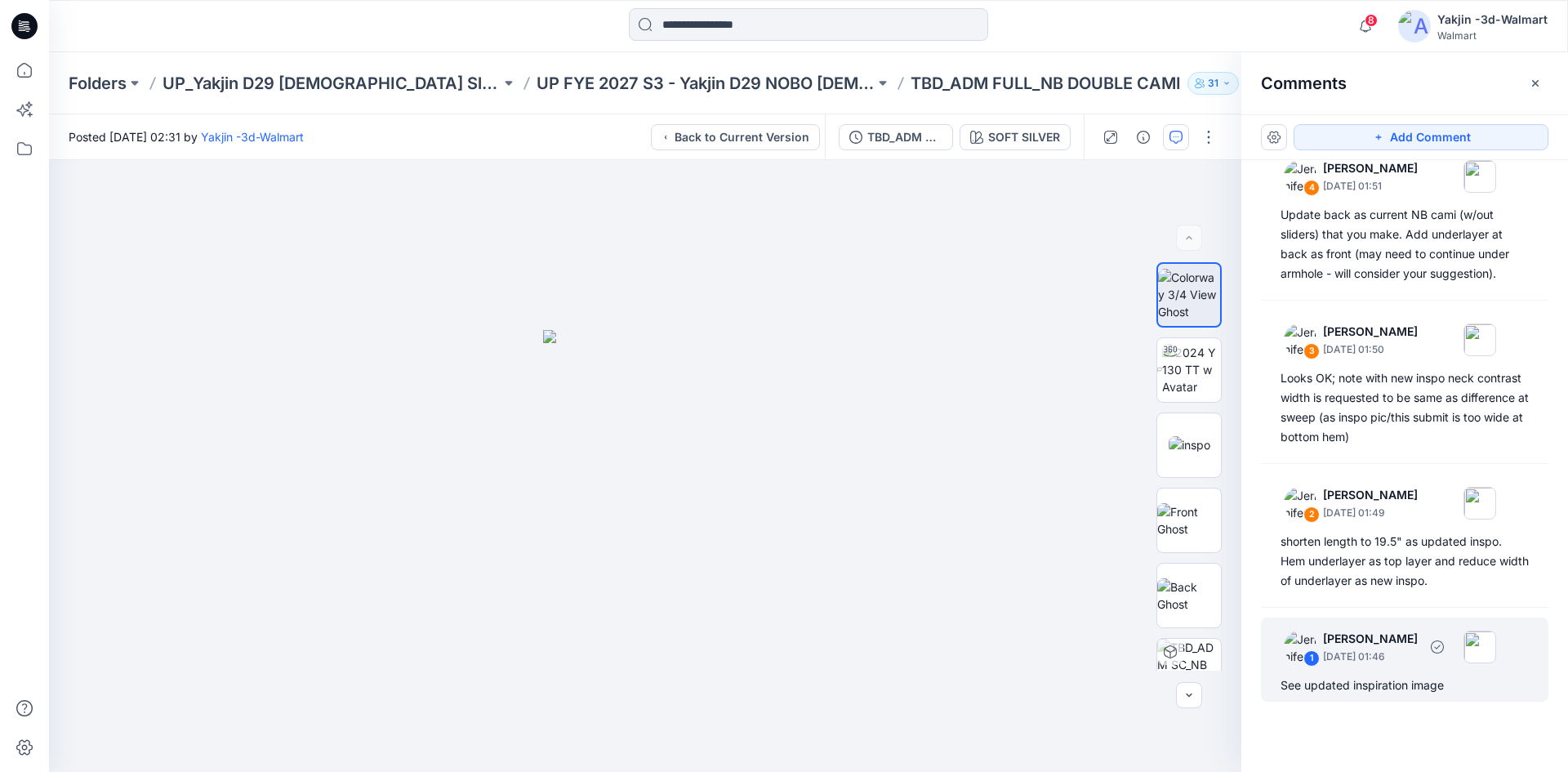
click at [1382, 670] on div "1 Jennifer Yerkes September 30, 2025 01:46 See updated inspiration image" at bounding box center [1405, 659] width 287 height 84
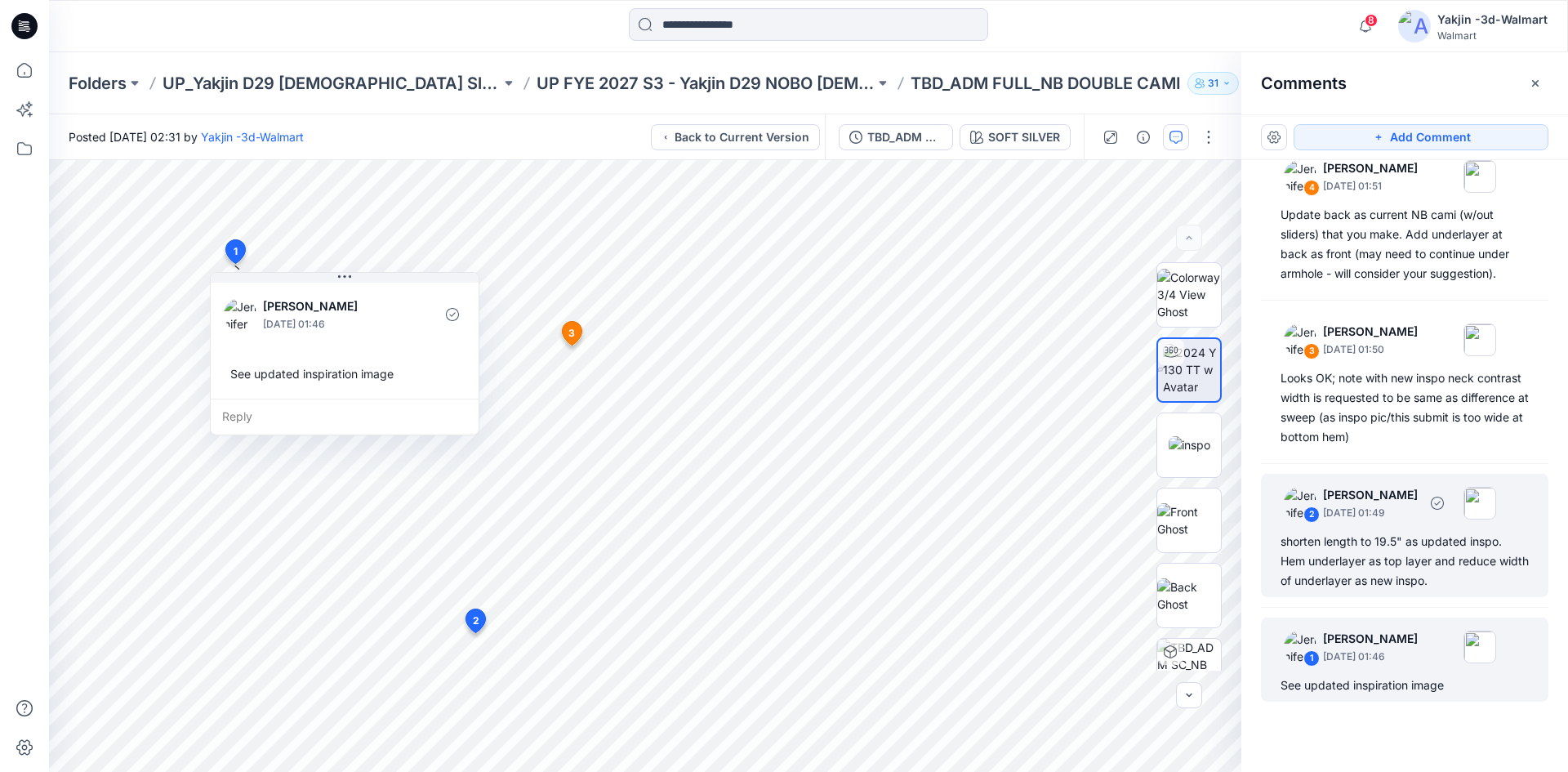
click at [1364, 571] on div "shorten length to 19.5" as updated inspo. Hem underlayer as top layer and reduc…" at bounding box center [1405, 561] width 248 height 59
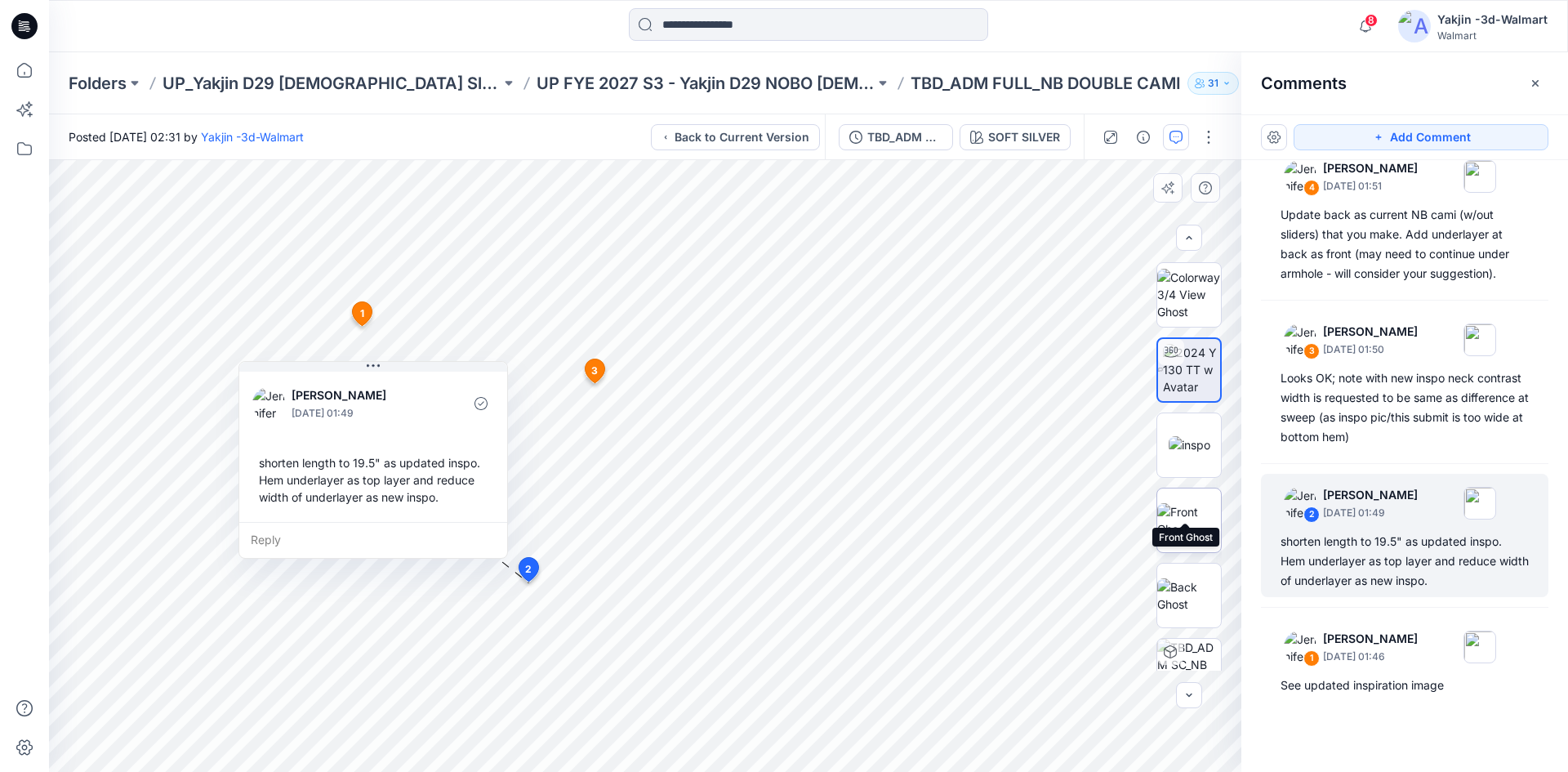
scroll to position [108, 0]
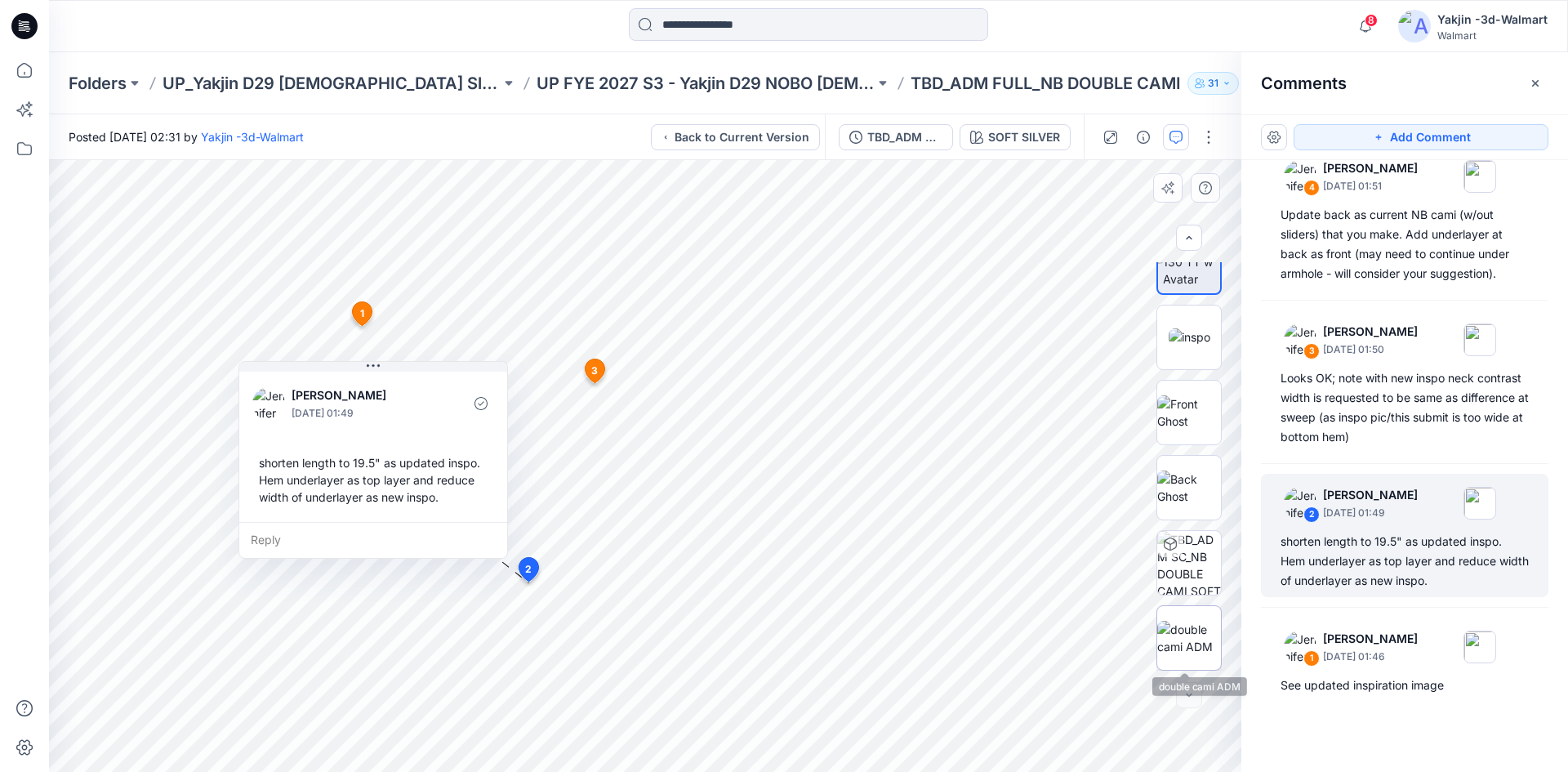
click at [1197, 628] on img at bounding box center [1189, 638] width 64 height 34
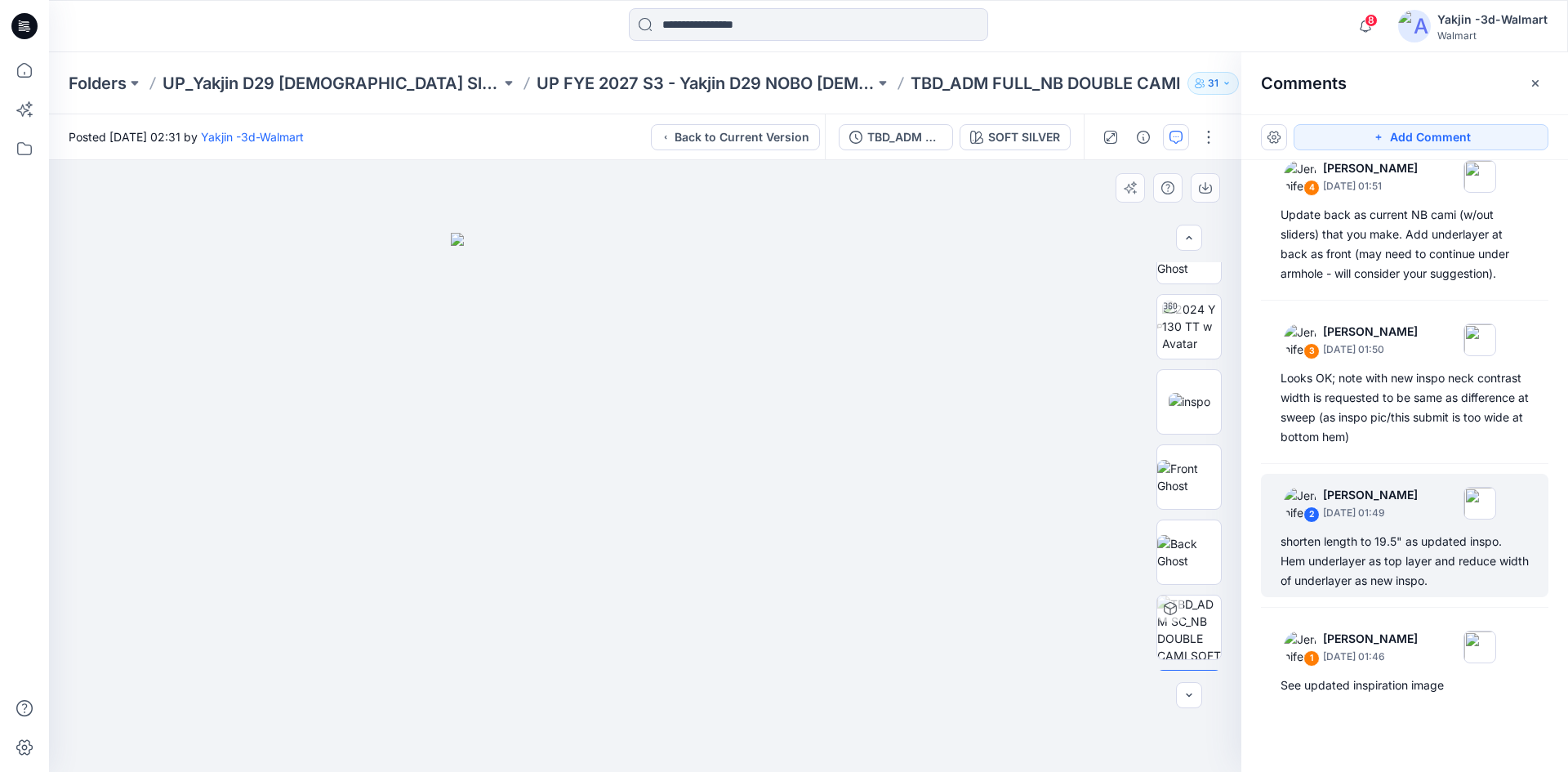
scroll to position [0, 0]
click at [1192, 306] on img at bounding box center [1189, 294] width 64 height 51
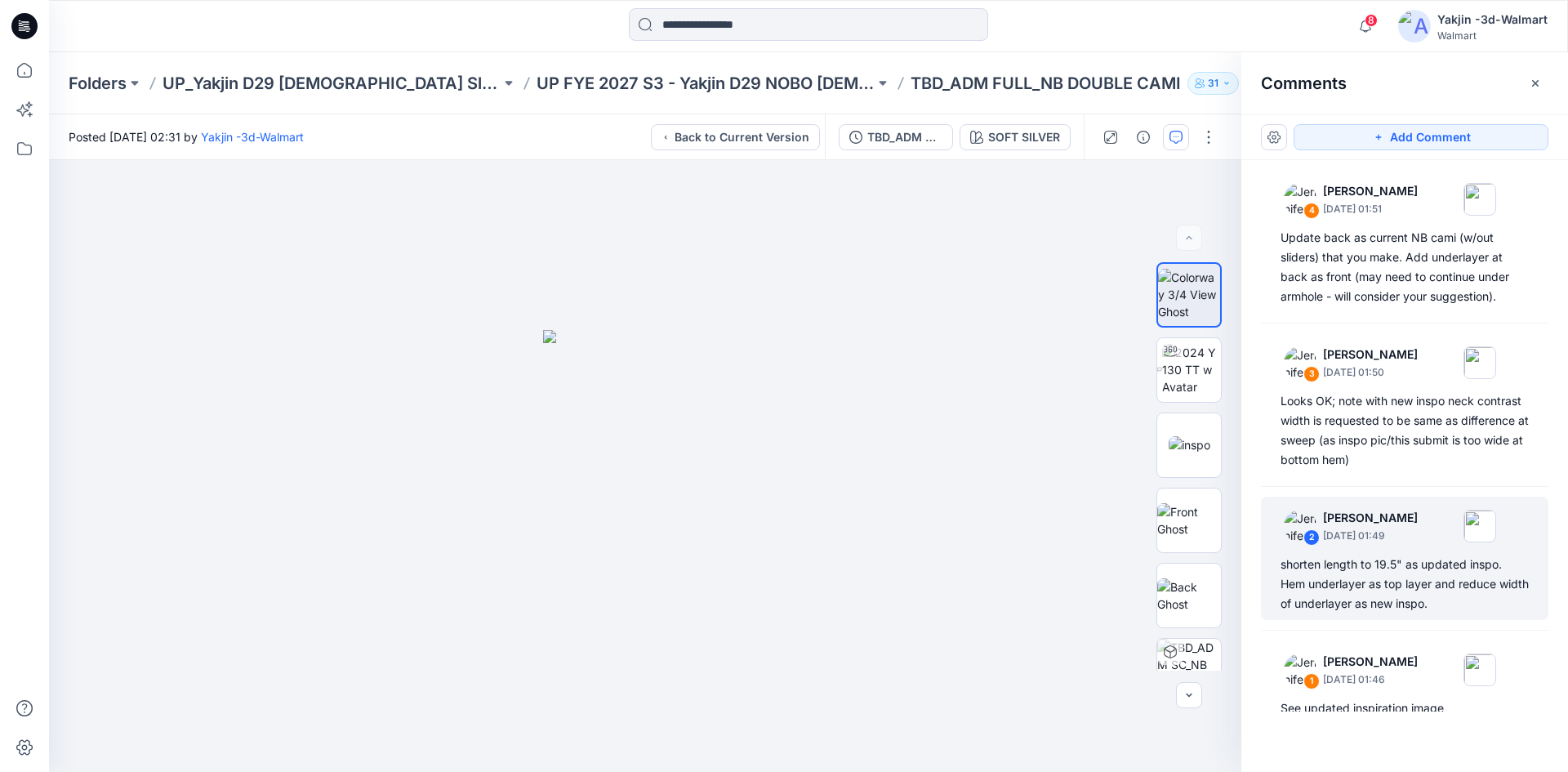
click at [1541, 82] on icon "button" at bounding box center [1535, 83] width 13 height 13
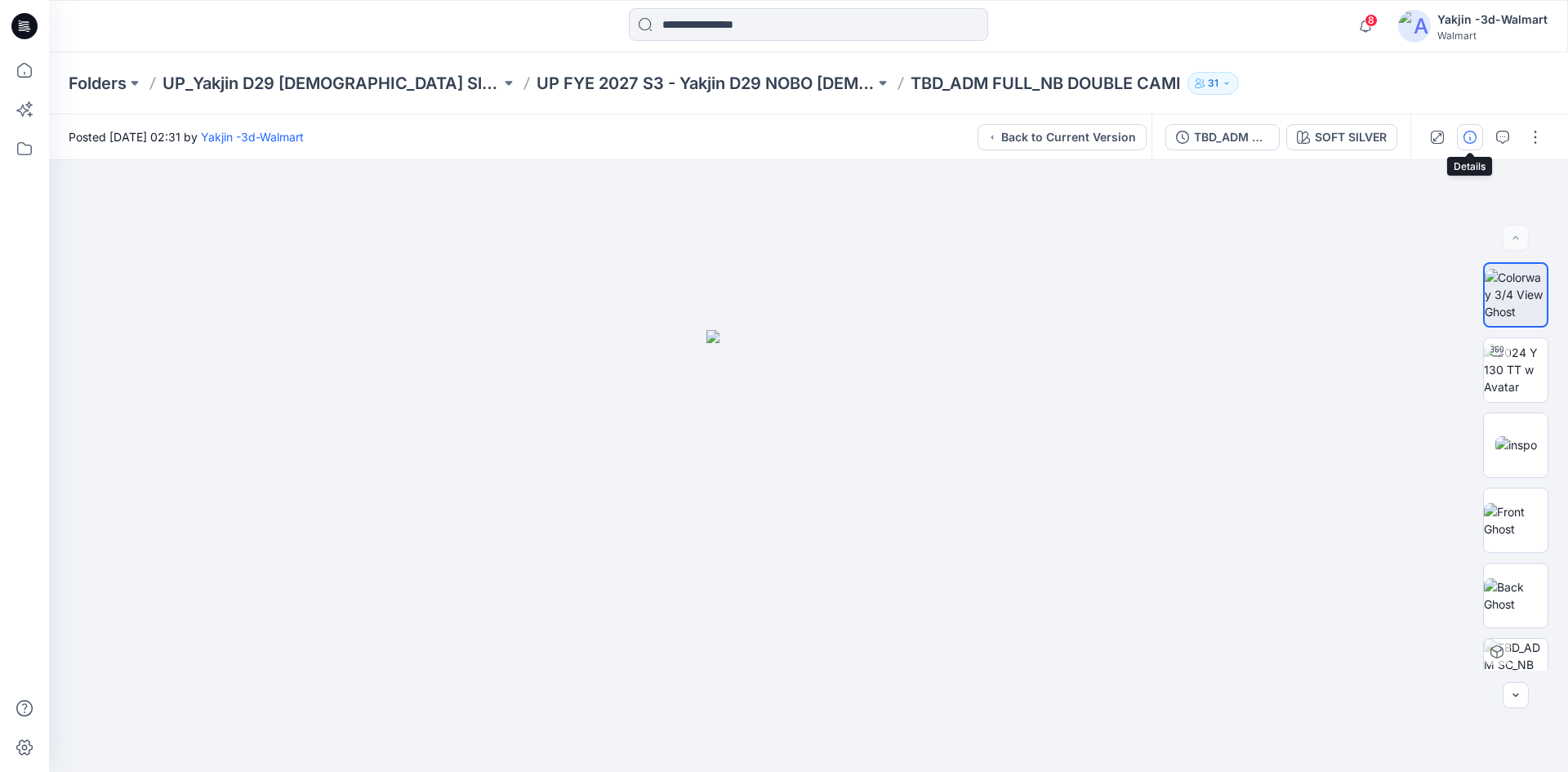
click at [1480, 133] on button "button" at bounding box center [1471, 138] width 27 height 26
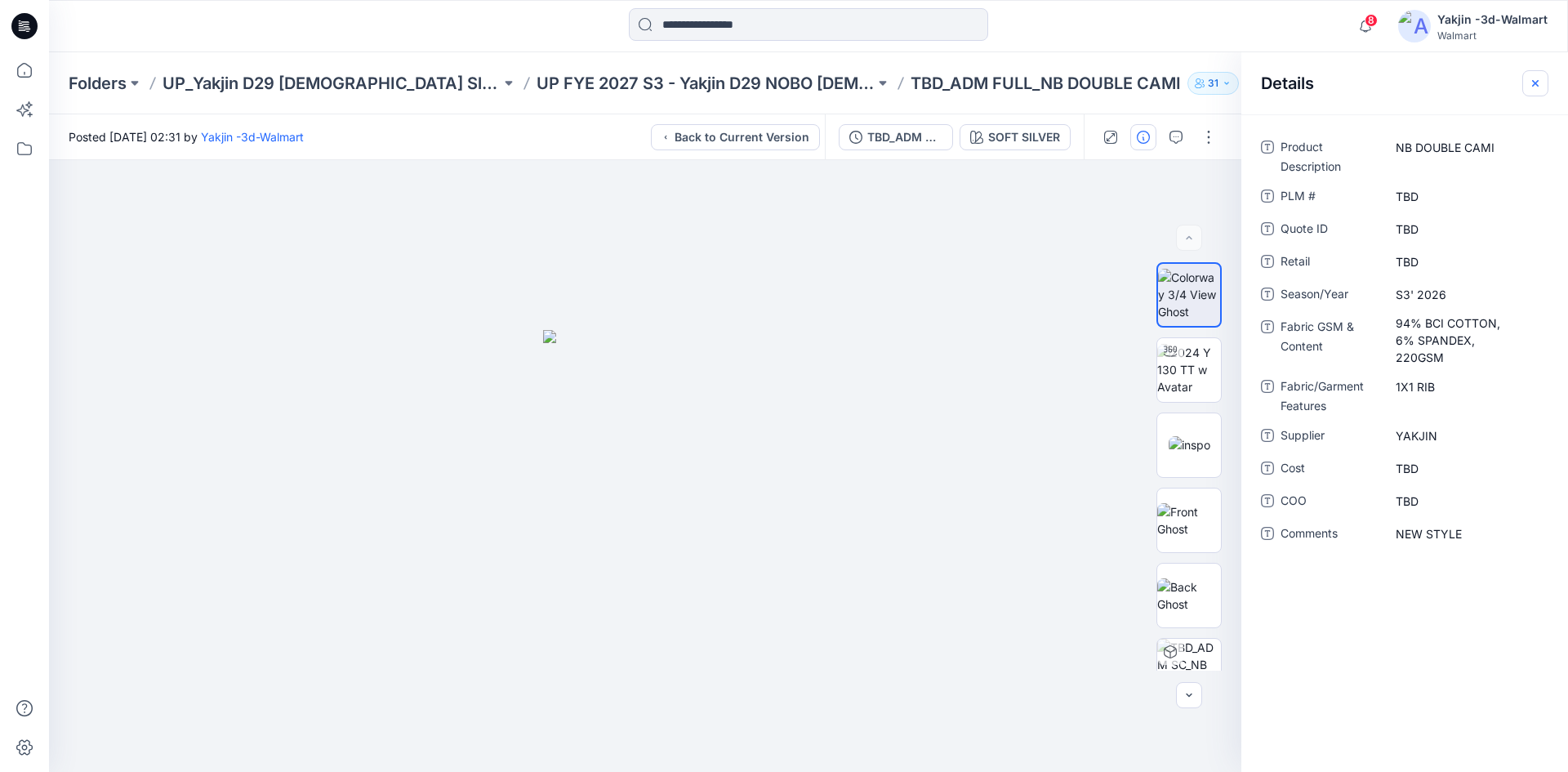
click at [1536, 91] on button "button" at bounding box center [1536, 84] width 27 height 26
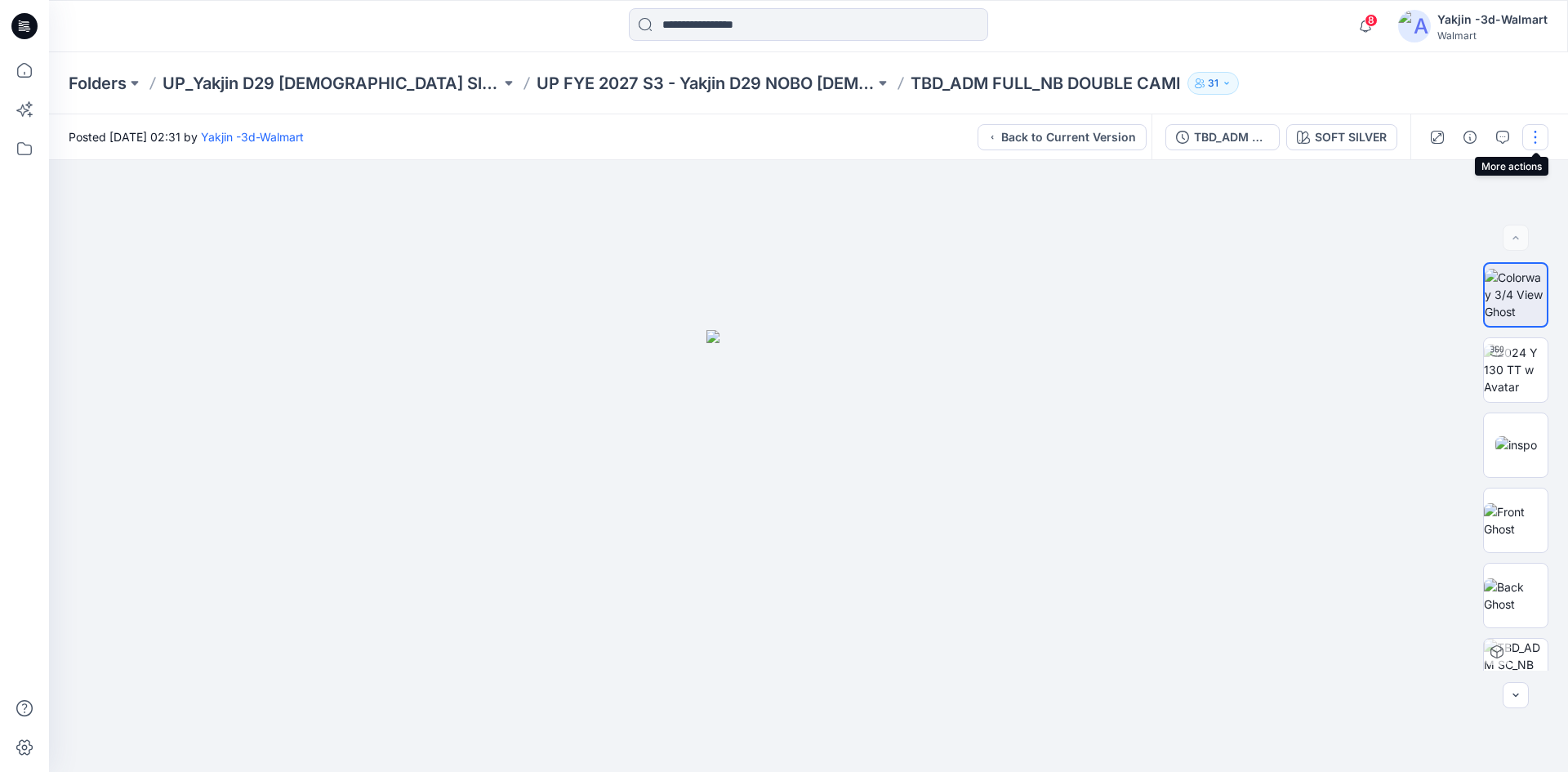
click at [1532, 142] on button "button" at bounding box center [1536, 138] width 27 height 26
drag, startPoint x: 1364, startPoint y: 85, endPoint x: 1430, endPoint y: 109, distance: 70.2
click at [1364, 84] on div "Folders UP_Yakjin D29 Ladies Sleep UP FYE 2027 S3 - Yakjin D29 NOBO Ladies Slee…" at bounding box center [745, 83] width 1352 height 23
click at [1530, 140] on button "button" at bounding box center [1536, 138] width 27 height 26
click at [1460, 79] on div "Folders UP_Yakjin D29 Ladies Sleep UP FYE 2027 S3 - Yakjin D29 NOBO Ladies Slee…" at bounding box center [808, 83] width 1519 height 62
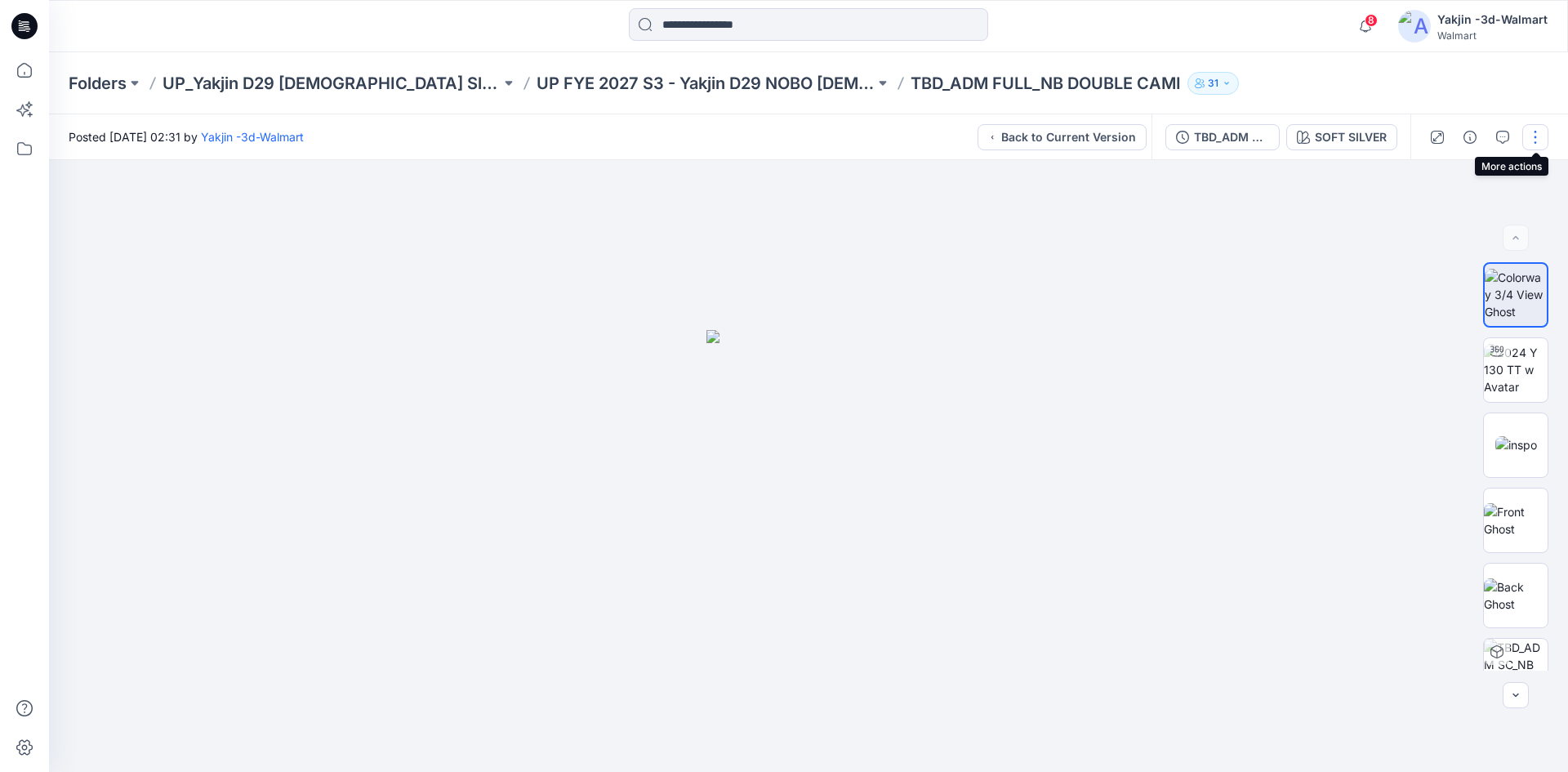
click at [1538, 131] on button "button" at bounding box center [1536, 138] width 27 height 26
click at [1458, 87] on div "Folders UP_Yakjin D29 Ladies Sleep UP FYE 2027 S3 - Yakjin D29 NOBO Ladies Slee…" at bounding box center [808, 83] width 1519 height 62
click at [1527, 371] on img at bounding box center [1516, 369] width 64 height 51
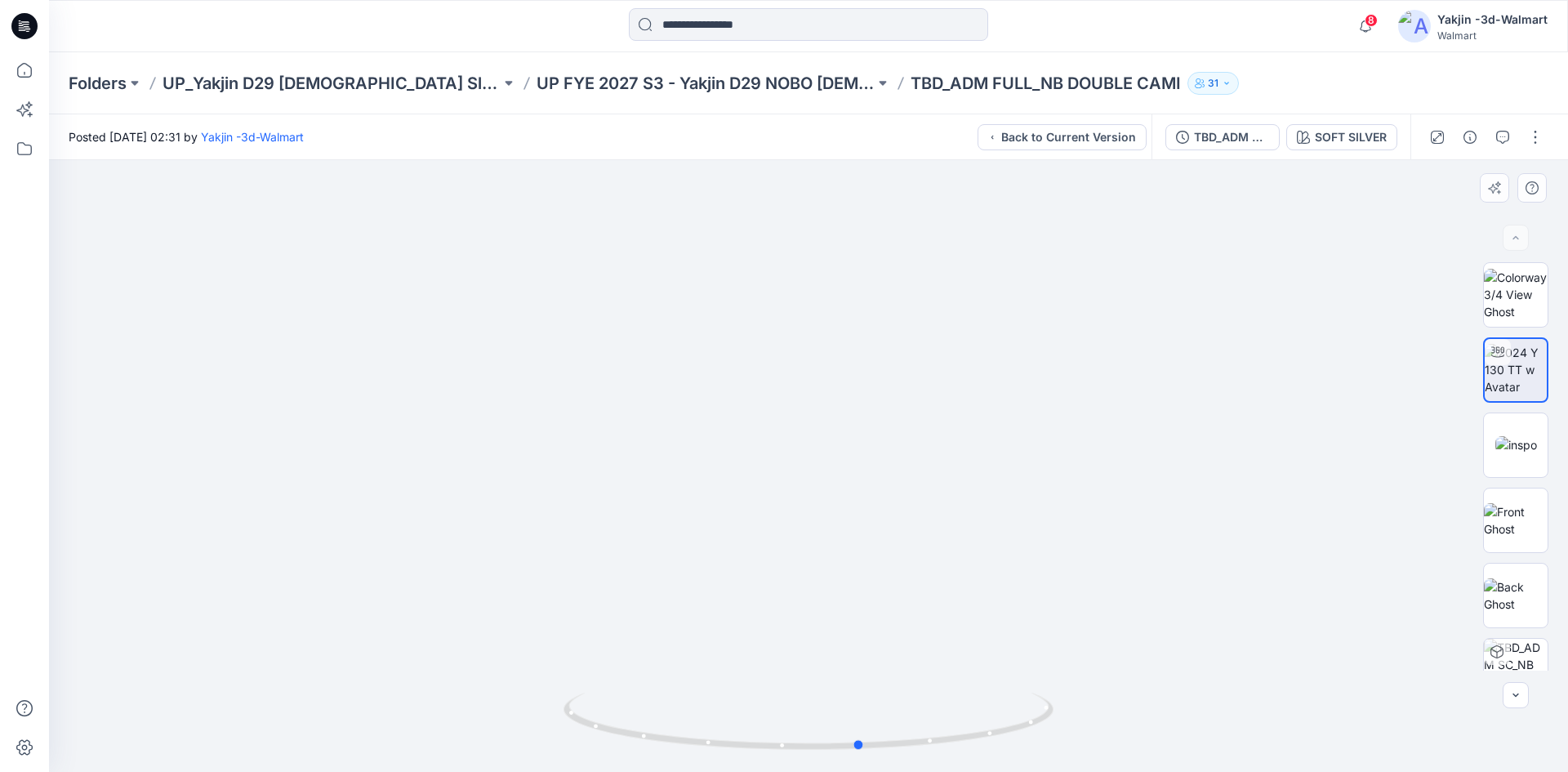
drag, startPoint x: 970, startPoint y: 734, endPoint x: 532, endPoint y: 741, distance: 438.1
click at [532, 741] on div at bounding box center [808, 465] width 1519 height 612
click at [1527, 135] on button "button" at bounding box center [1536, 138] width 27 height 26
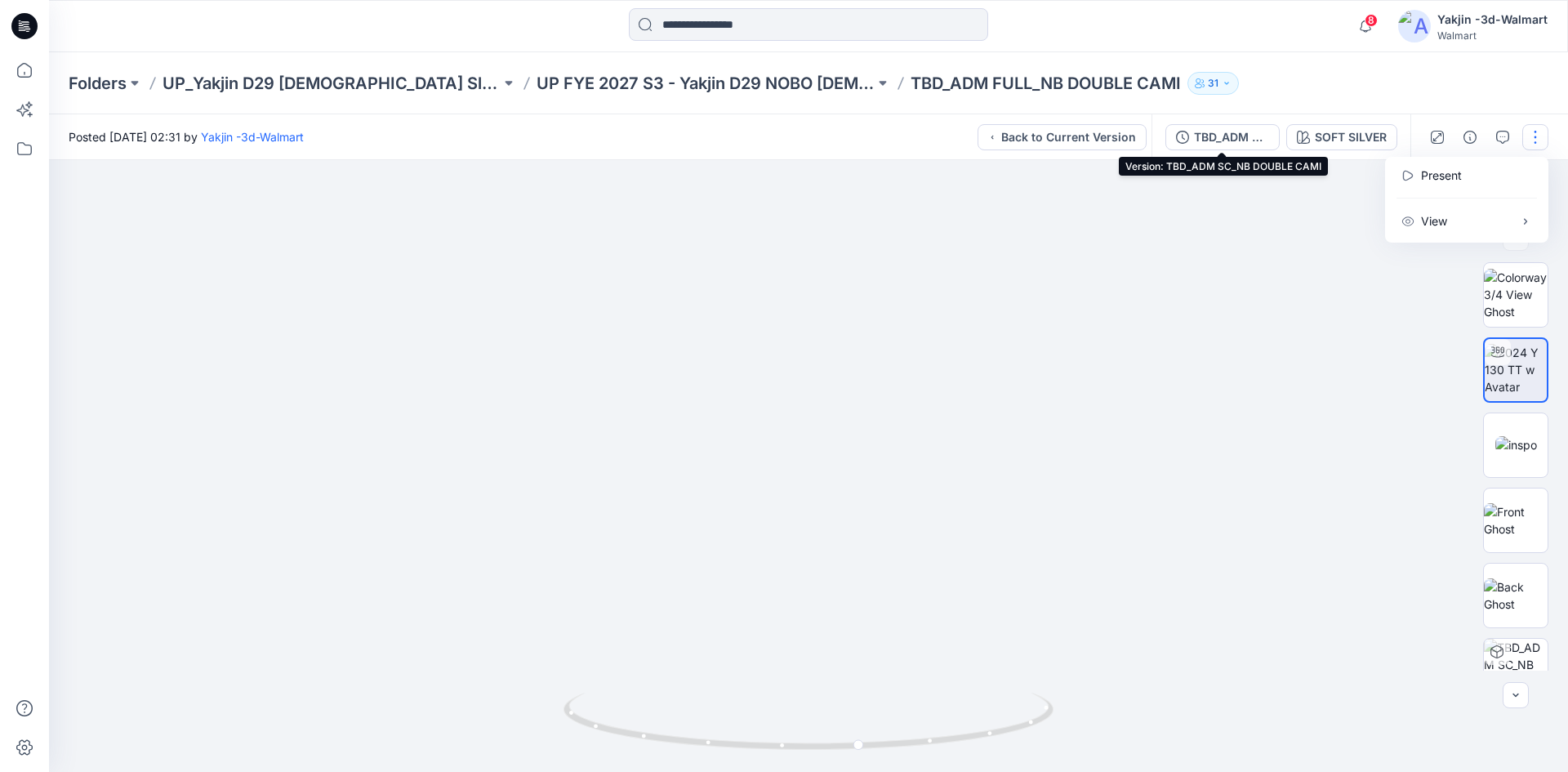
click at [1204, 140] on div "TBD_ADM SC_NB DOUBLE CAMI" at bounding box center [1231, 137] width 75 height 18
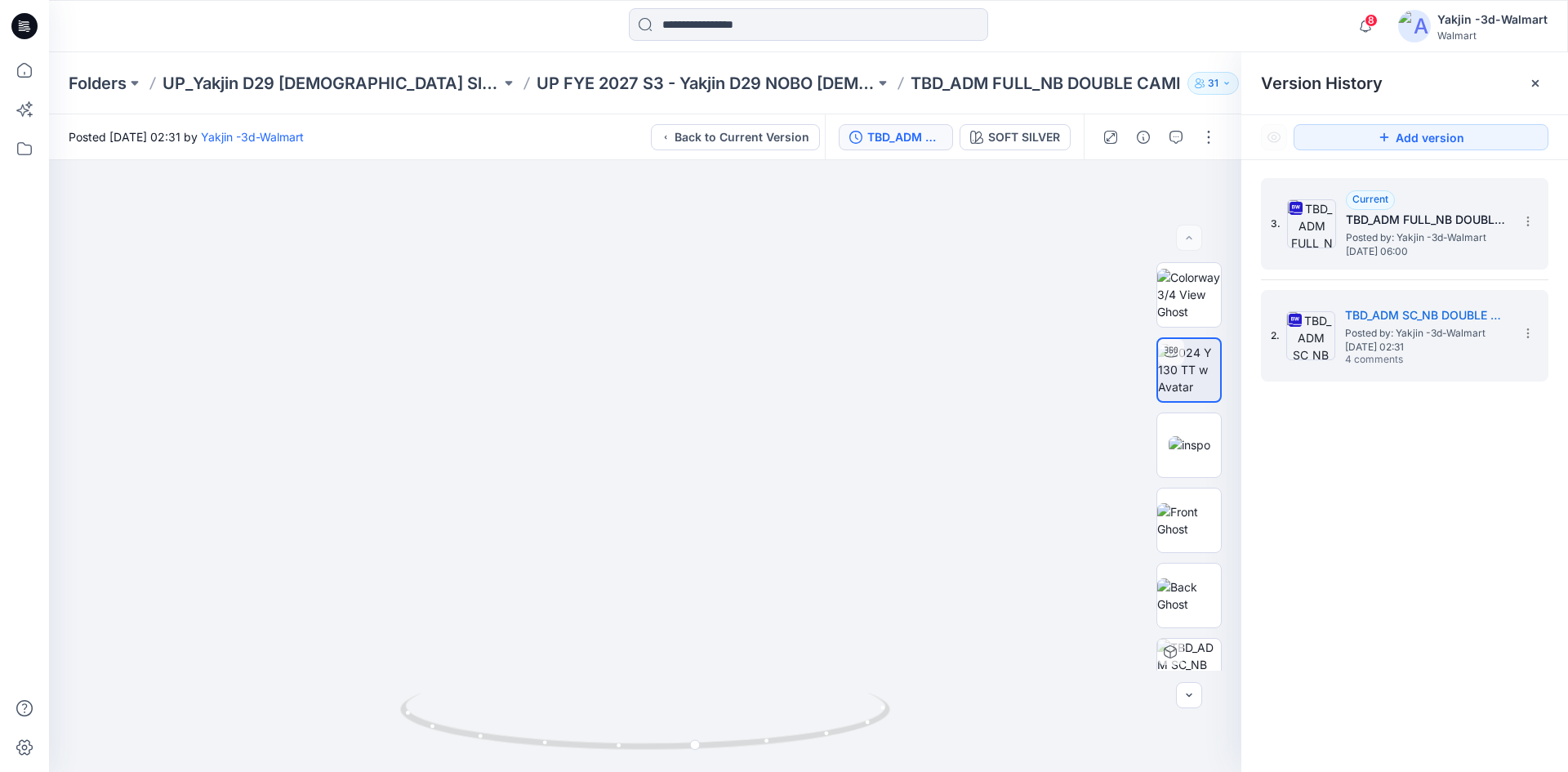
drag, startPoint x: 1322, startPoint y: 223, endPoint x: 1320, endPoint y: 233, distance: 10.2
click at [1322, 223] on img at bounding box center [1311, 223] width 49 height 49
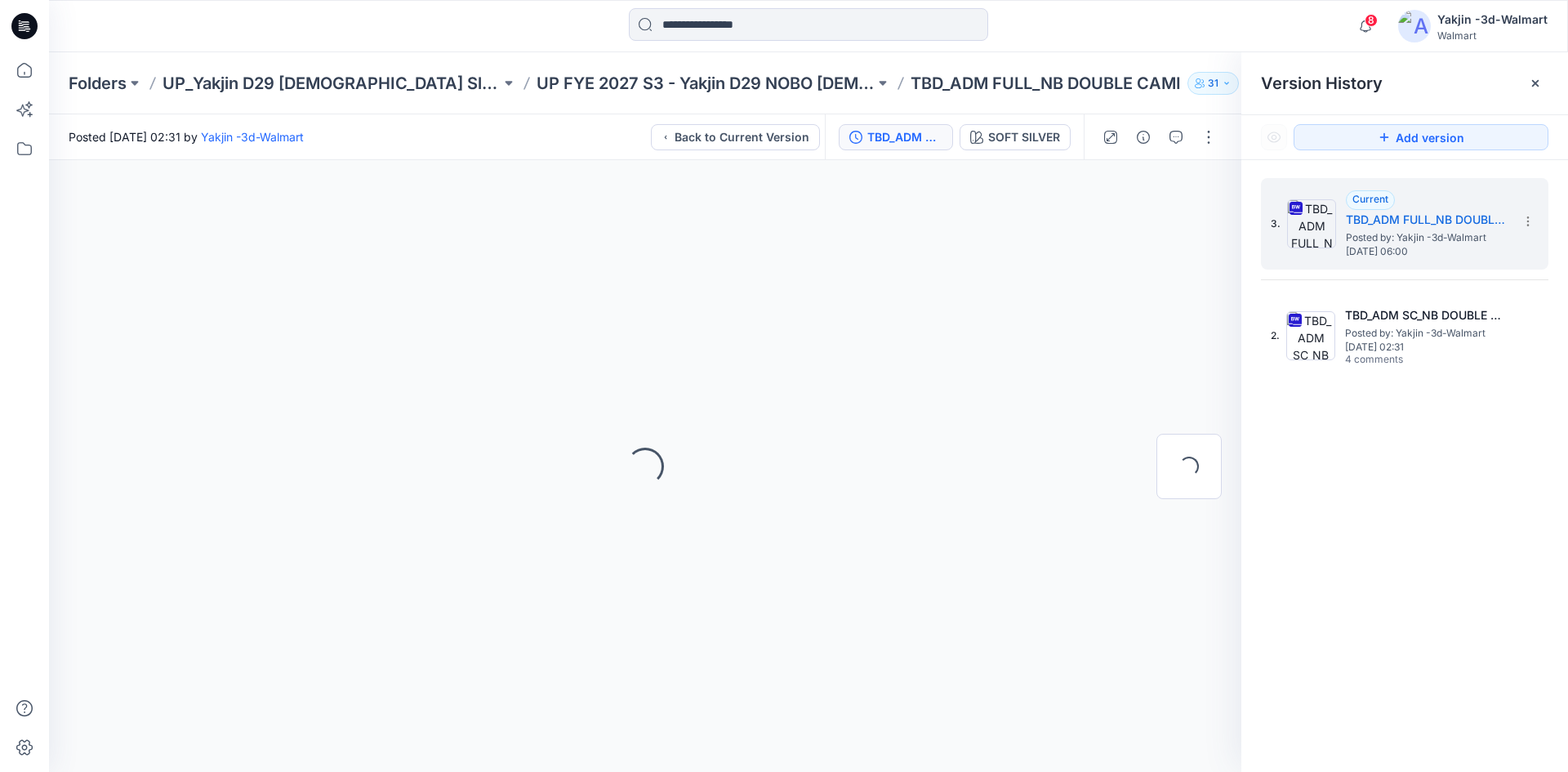
click at [1420, 453] on div "3. Current TBD_ADM FULL_NB DOUBLE CAMI Posted by: Yakjin -3d-Walmart Tuesday, S…" at bounding box center [1405, 477] width 327 height 635
click at [1311, 224] on img at bounding box center [1311, 223] width 49 height 49
click at [1433, 231] on span "Posted by: Yakjin -3d-Walmart" at bounding box center [1428, 238] width 163 height 16
click at [380, 339] on div "Loading..." at bounding box center [645, 465] width 1193 height 612
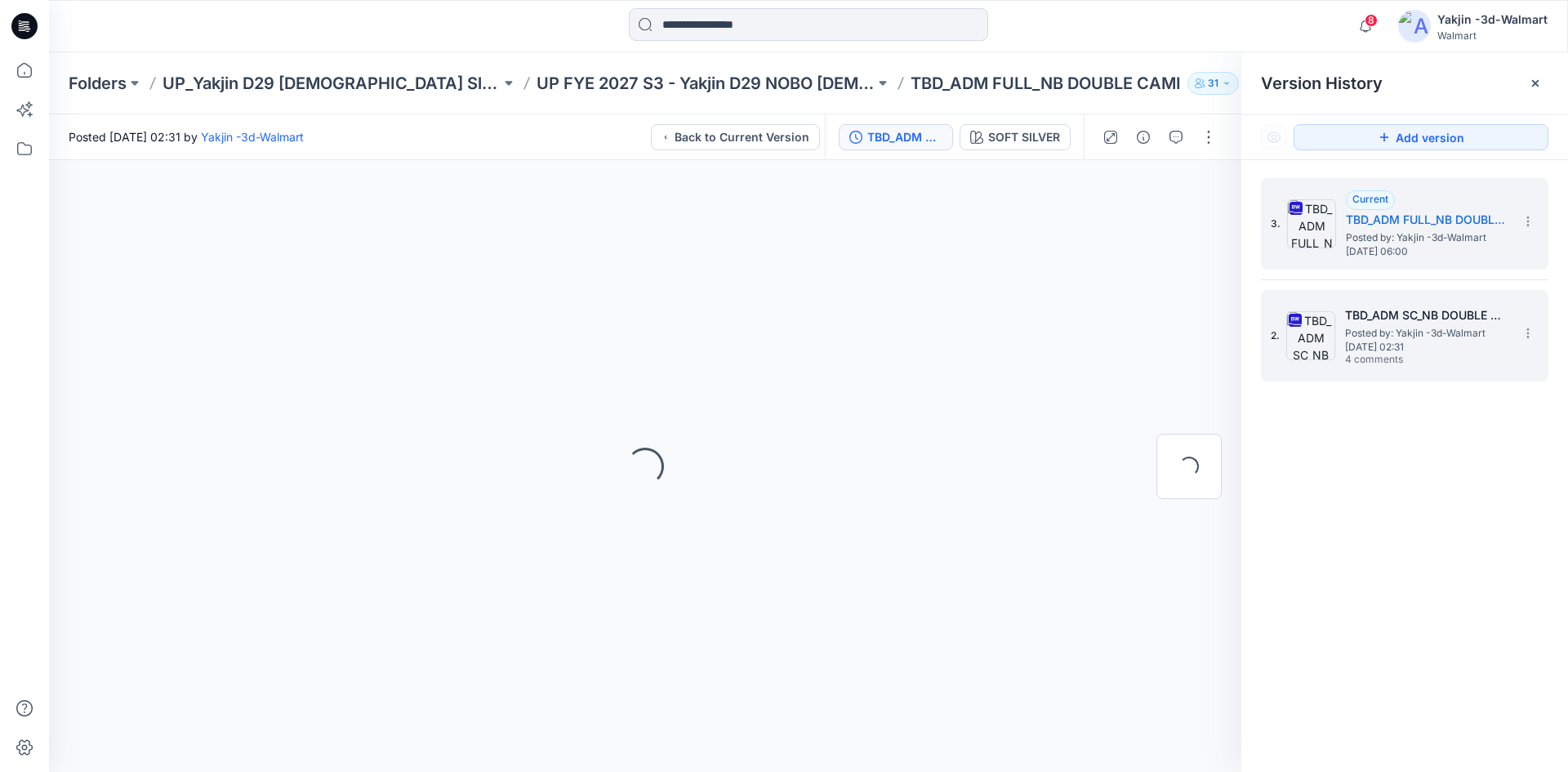
click at [1372, 353] on span "4 comments" at bounding box center [1402, 360] width 114 height 13
click at [1274, 364] on div "2. TBD_ADM SC_NB DOUBLE CAMI Posted by: Yakjin -3d-Walmart Tuesday, September 0…" at bounding box center [1393, 336] width 245 height 79
click at [1305, 339] on img at bounding box center [1310, 335] width 49 height 49
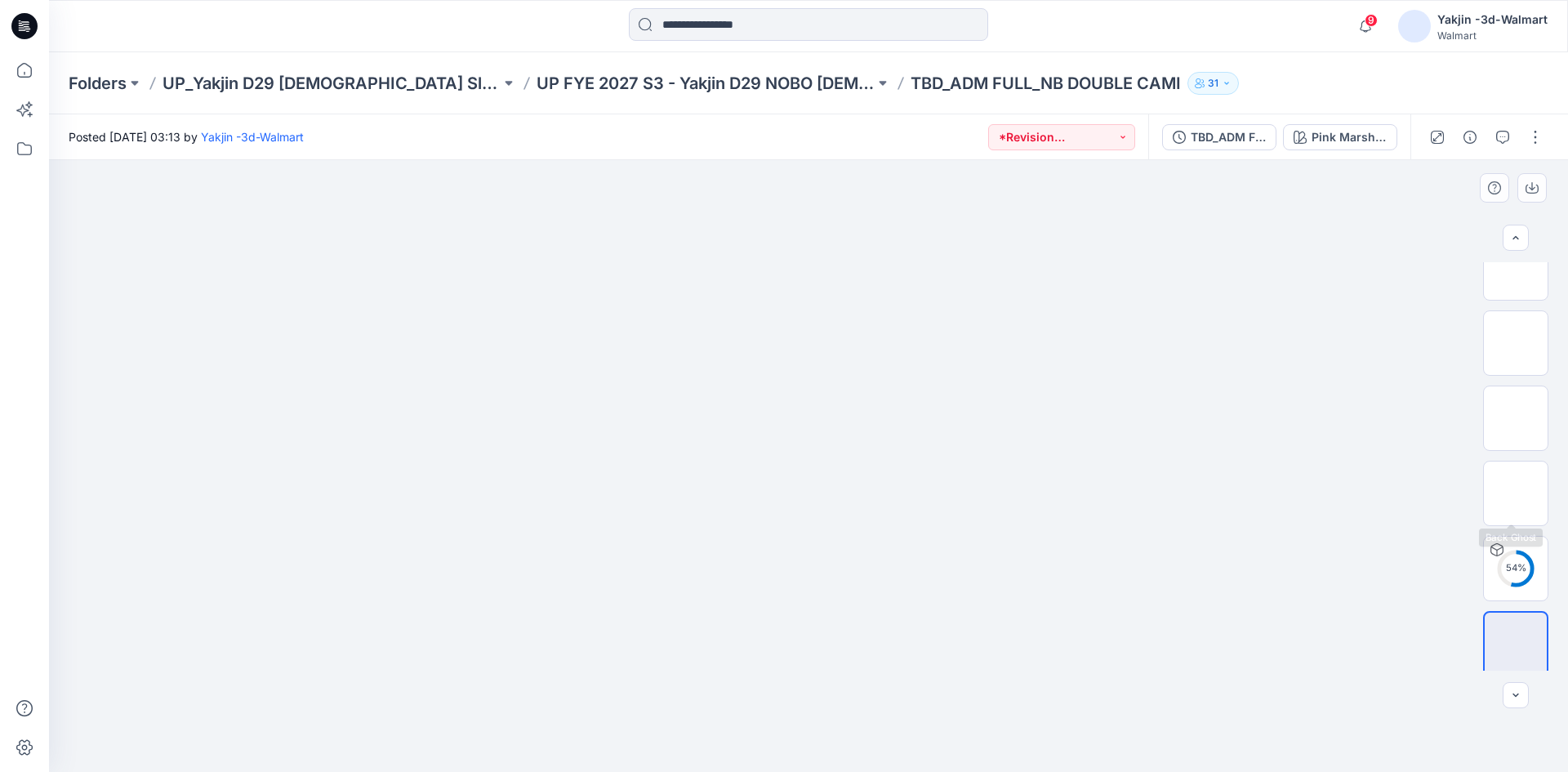
scroll to position [108, 0]
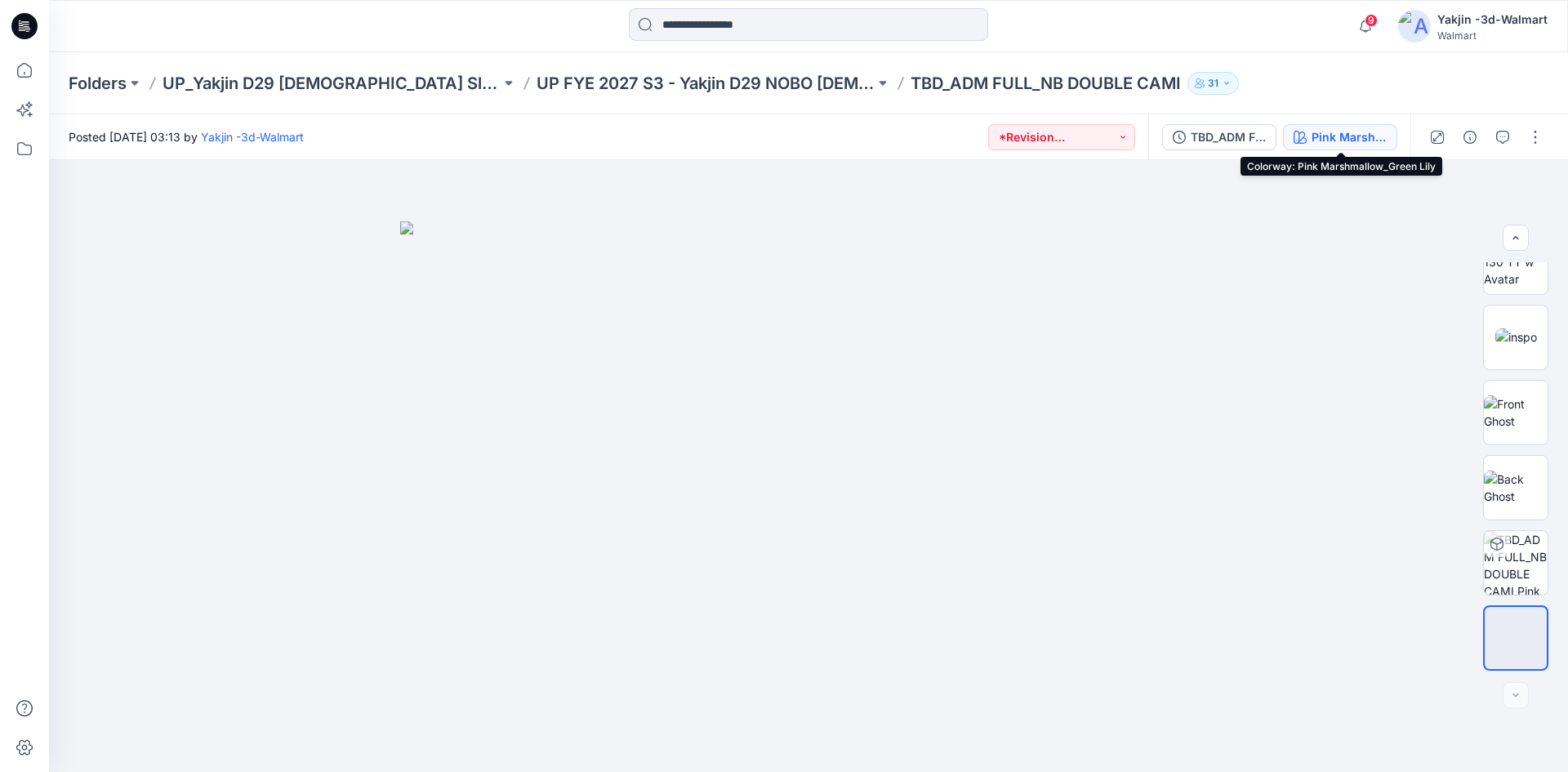
click at [1331, 135] on div "Pink Marshmallow_Green Lily" at bounding box center [1349, 137] width 75 height 18
